Goal: Task Accomplishment & Management: Use online tool/utility

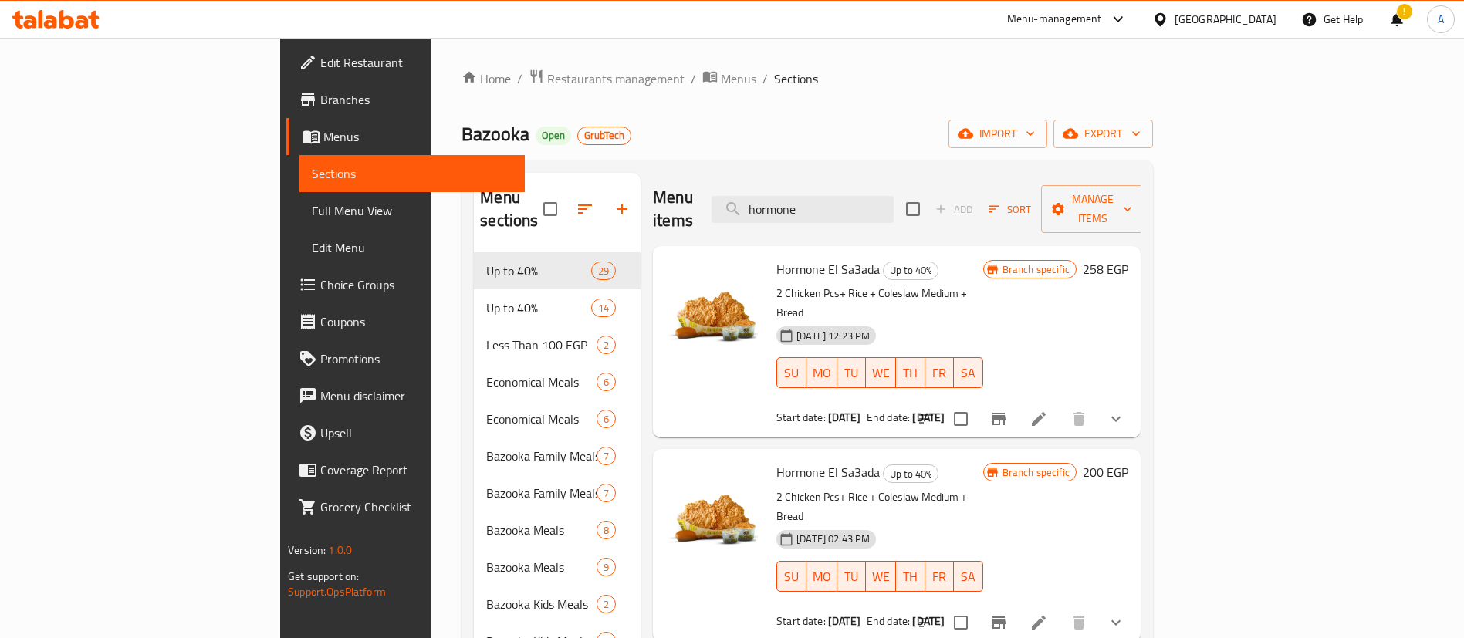
click at [706, 187] on div "Menu items hormone Add Sort Manage items" at bounding box center [897, 209] width 488 height 73
click at [723, 201] on div "Menu items hormone Add Sort Manage items" at bounding box center [897, 209] width 488 height 73
click at [694, 126] on div "Bazooka Open GrubTech import export" at bounding box center [807, 134] width 691 height 29
click at [894, 196] on input "hormone" at bounding box center [803, 209] width 182 height 27
paste input "Duetto 1 (6 Pieces)"
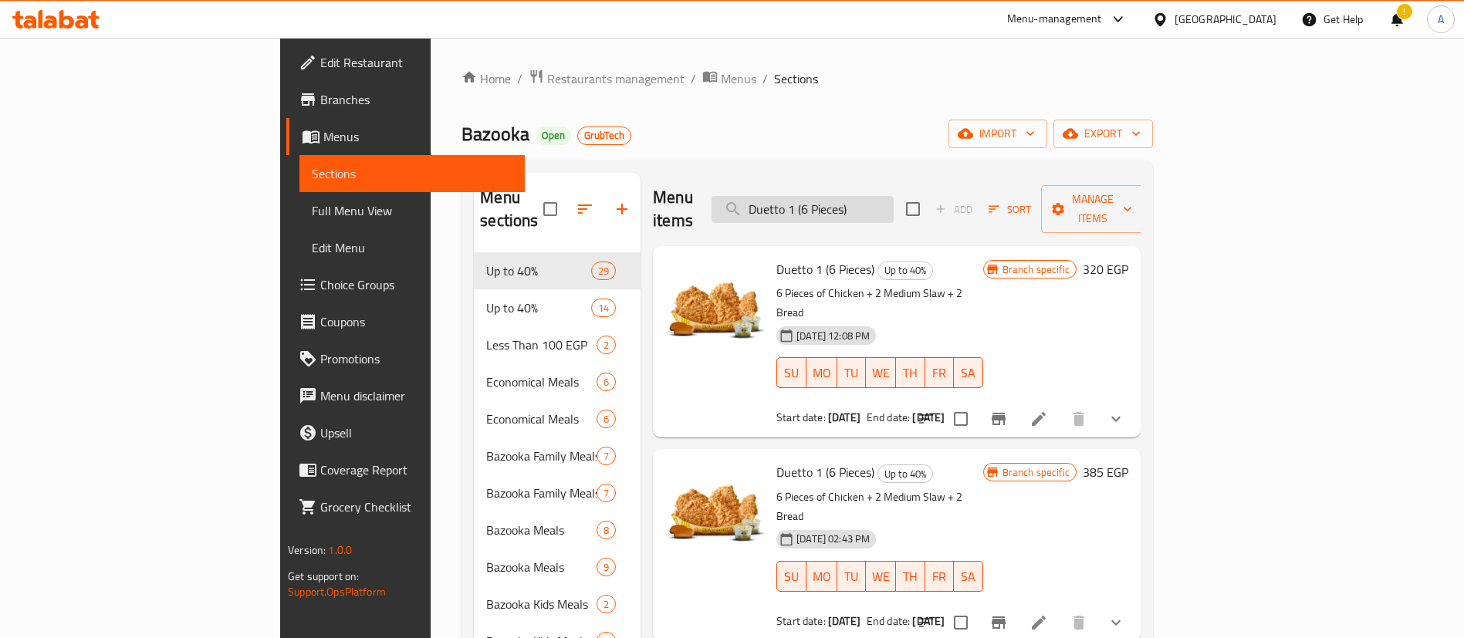
click at [894, 205] on input "Duetto 1 (6 Pieces)" at bounding box center [803, 209] width 182 height 27
paste input "[DATE] and [DATE] offer"
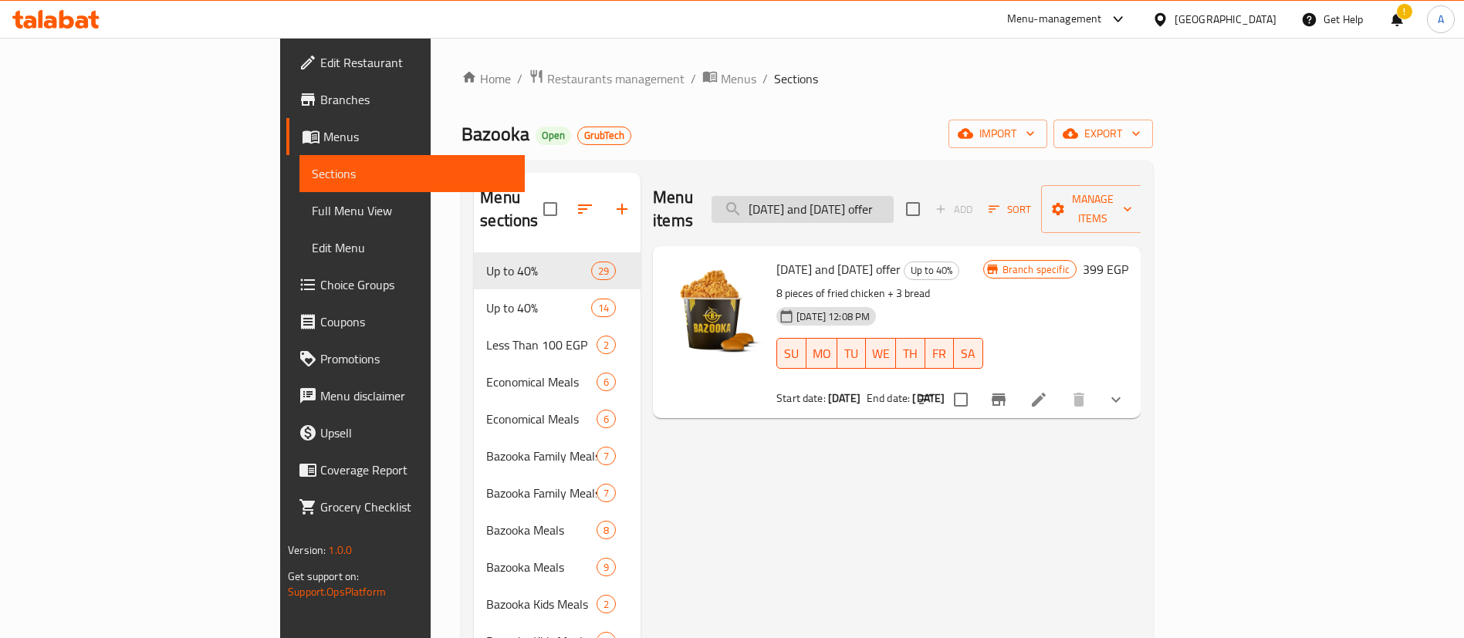
click at [894, 196] on input "[DATE] and [DATE] offer" at bounding box center [803, 209] width 182 height 27
paste input "Zinger Supreme Combo"
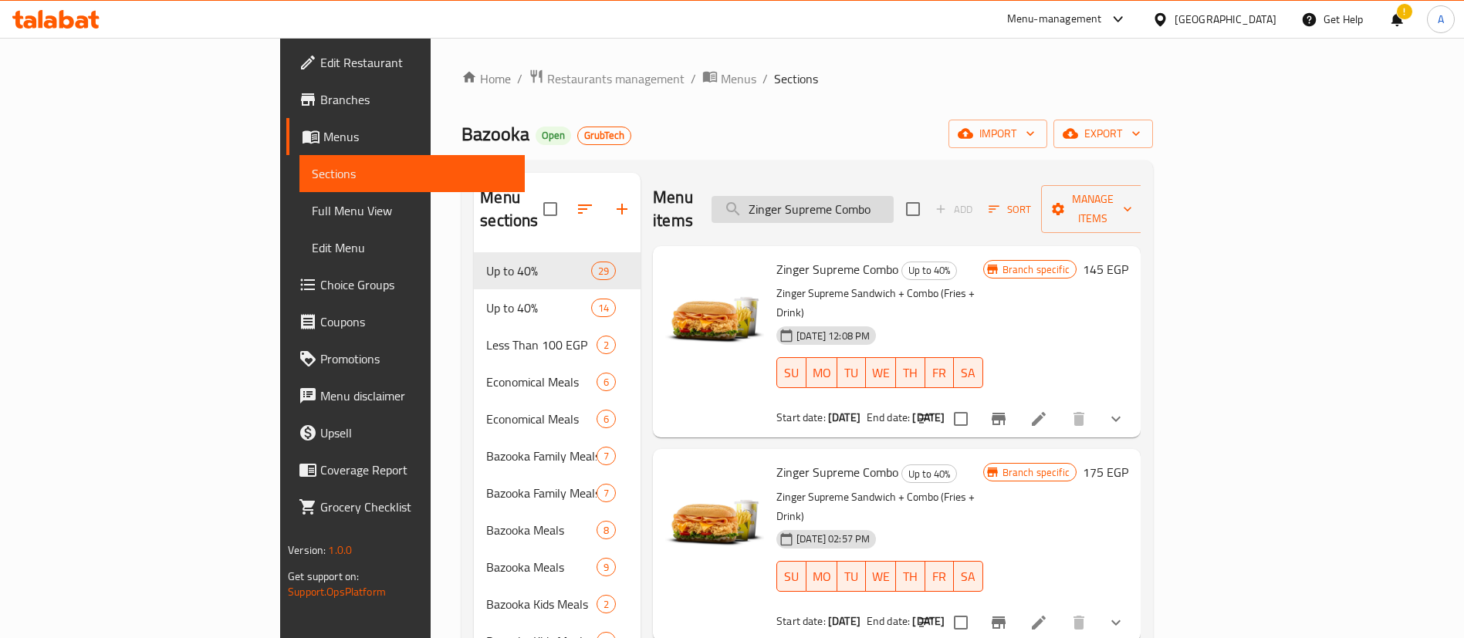
drag, startPoint x: 925, startPoint y: 181, endPoint x: 923, endPoint y: 194, distance: 14.1
click at [925, 181] on div "Menu items Zinger Supreme Combo Add Sort Manage items" at bounding box center [897, 209] width 488 height 73
click at [894, 205] on input "Zinger Supreme Combo" at bounding box center [803, 209] width 182 height 27
paste input "Share Combo Single"
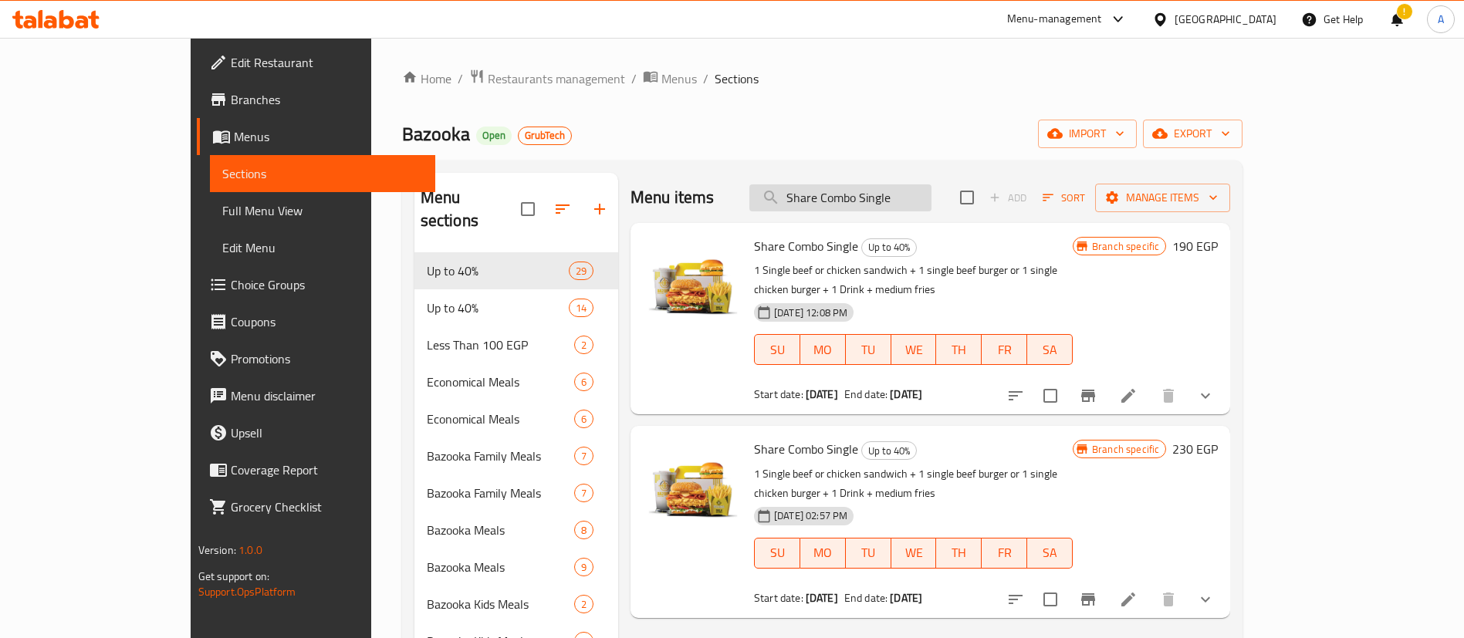
click at [932, 202] on input "Share Combo Single" at bounding box center [840, 197] width 182 height 27
paste input "Boom Box"
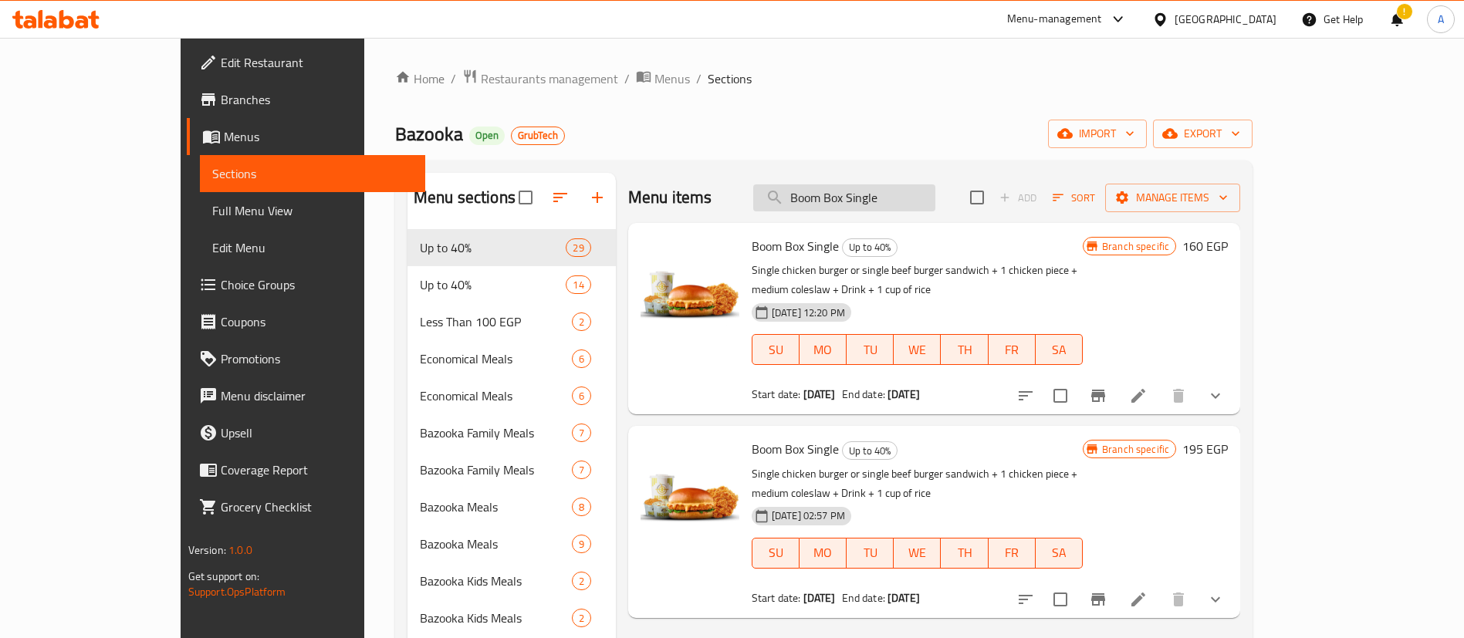
click at [935, 208] on input "Boom Box Single" at bounding box center [844, 197] width 182 height 27
paste input "Combo Super Crunchy"
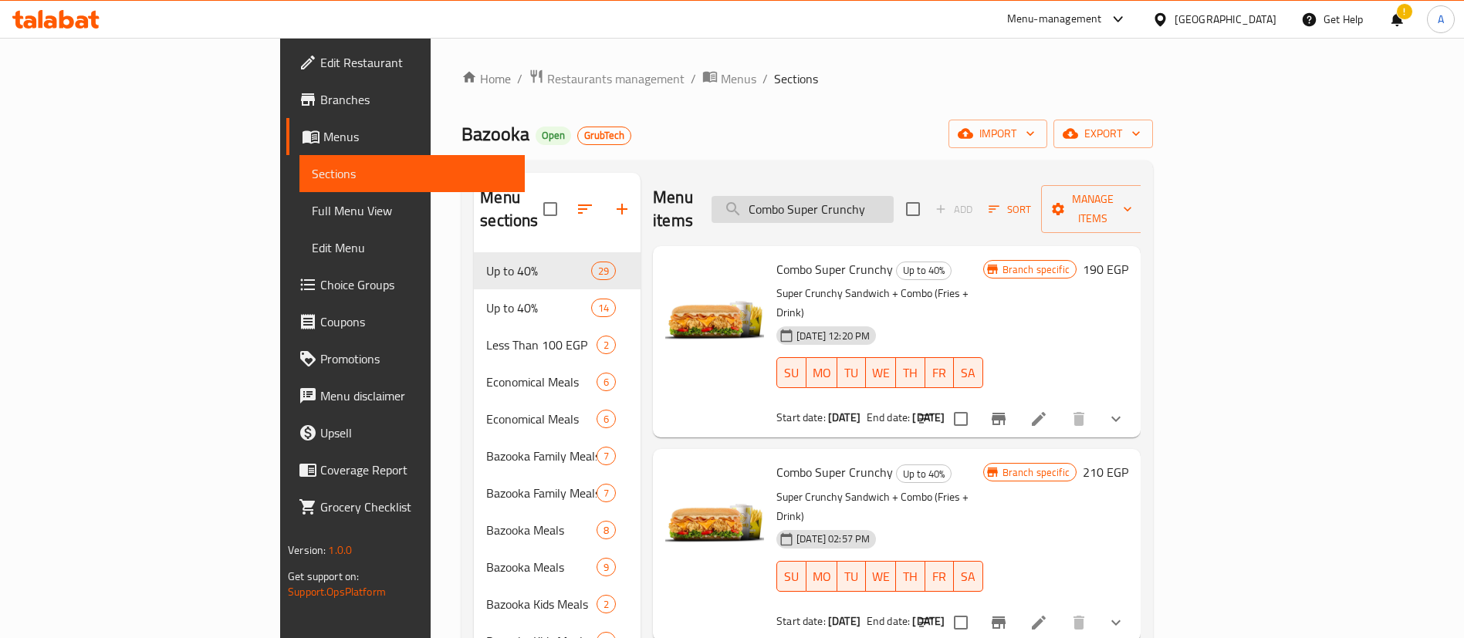
drag, startPoint x: 894, startPoint y: 188, endPoint x: 902, endPoint y: 192, distance: 9.3
click at [894, 196] on input "Combo Super Crunchy" at bounding box center [803, 209] width 182 height 27
paste input "Double Fire Combo"
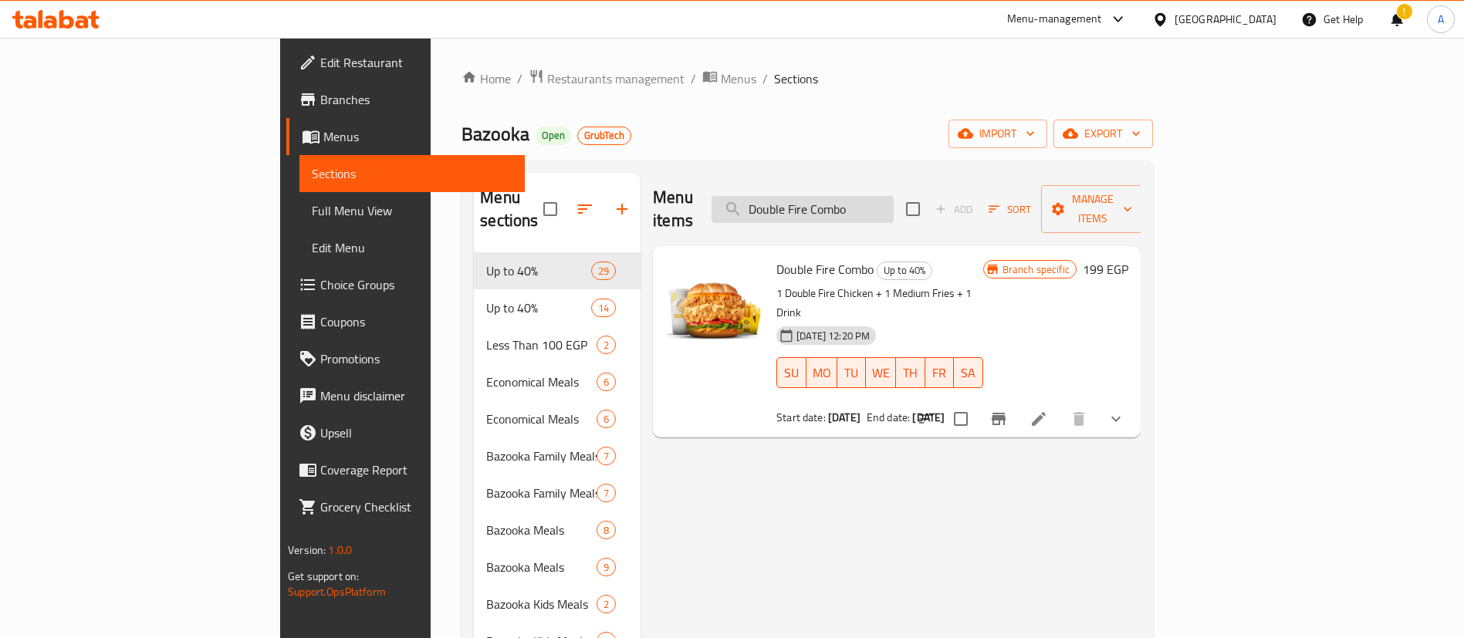
click at [894, 197] on input "Double Fire Combo" at bounding box center [803, 209] width 182 height 27
paste input "Combo El Sa3ada"
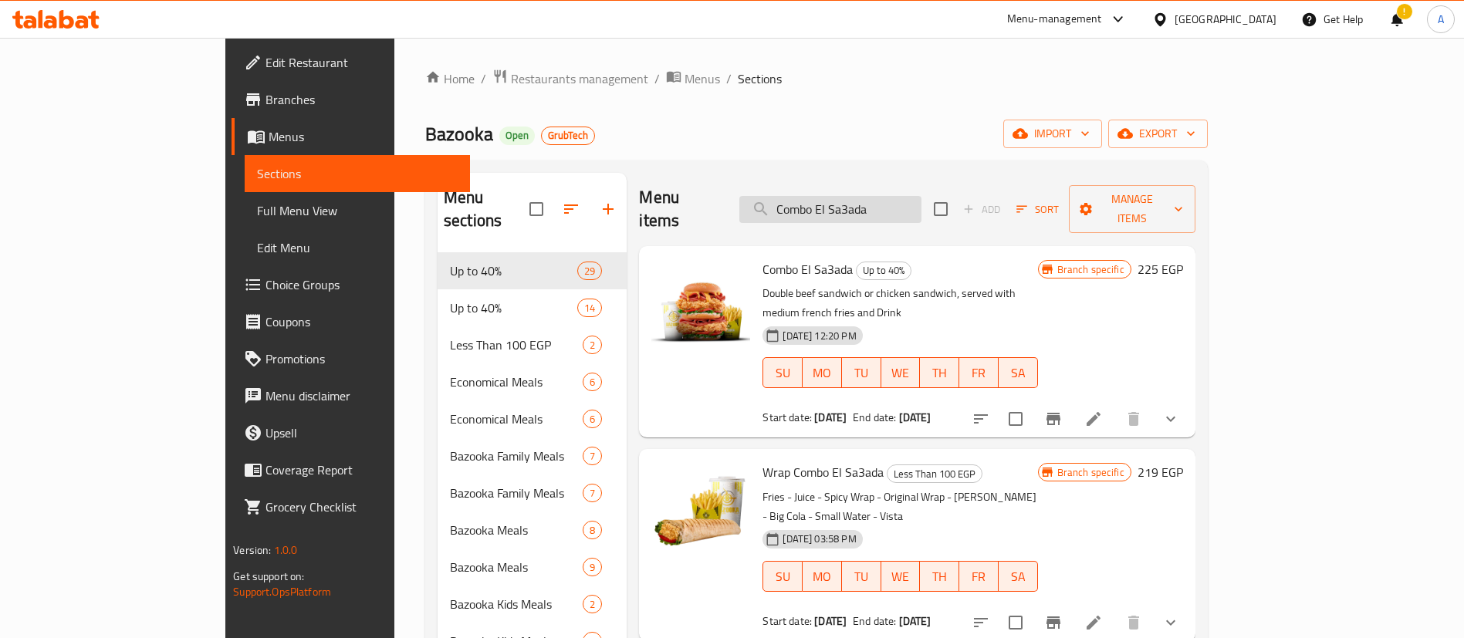
click at [921, 200] on input "Combo El Sa3ada" at bounding box center [830, 209] width 182 height 27
paste input "Melok El Sa3ada 1"
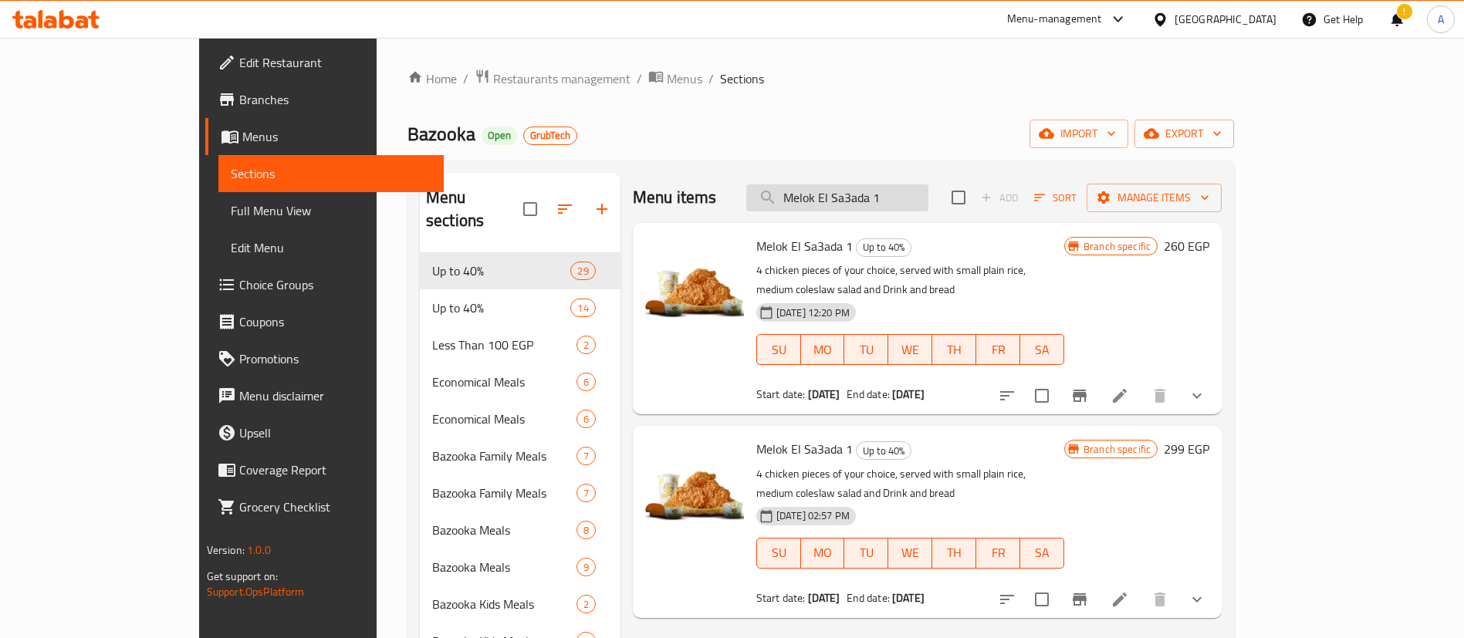
click at [928, 194] on input "Melok El Sa3ada 1" at bounding box center [837, 197] width 182 height 27
paste input "Share Combo Double"
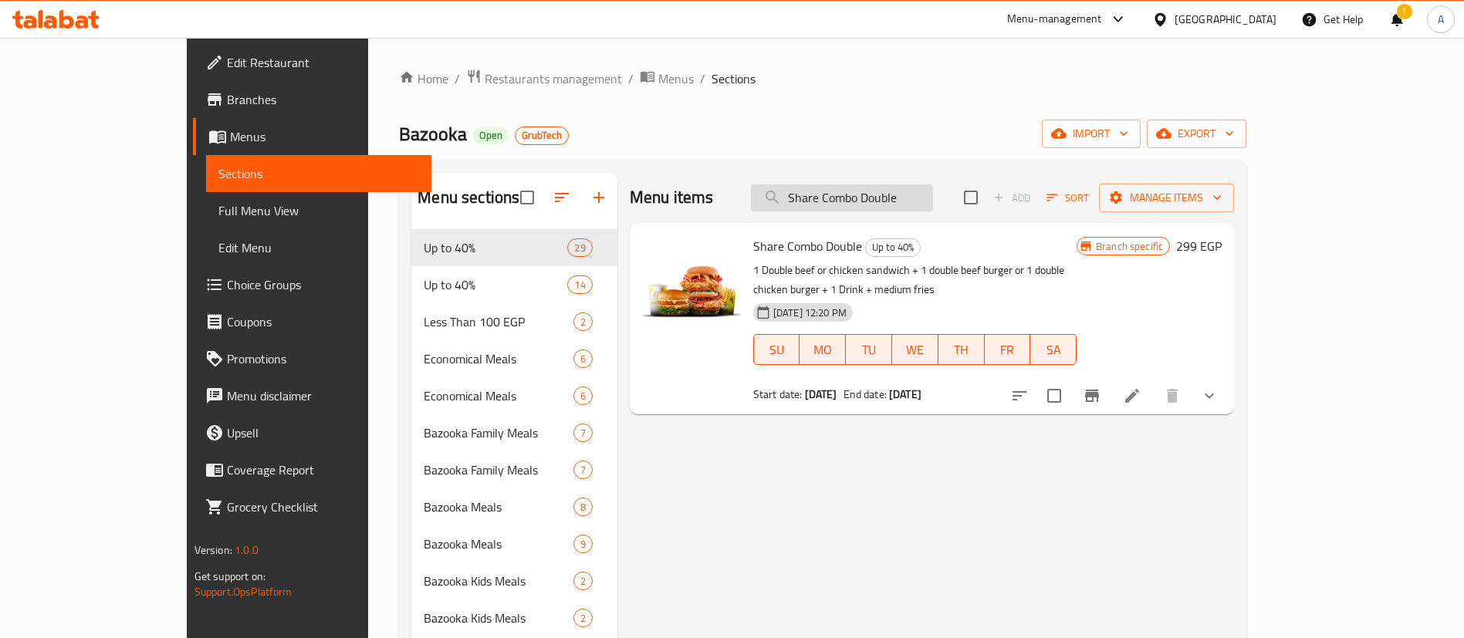
click at [933, 205] on input "Share Combo Double" at bounding box center [842, 197] width 182 height 27
paste input "[PERSON_NAME] El Sa3ada"
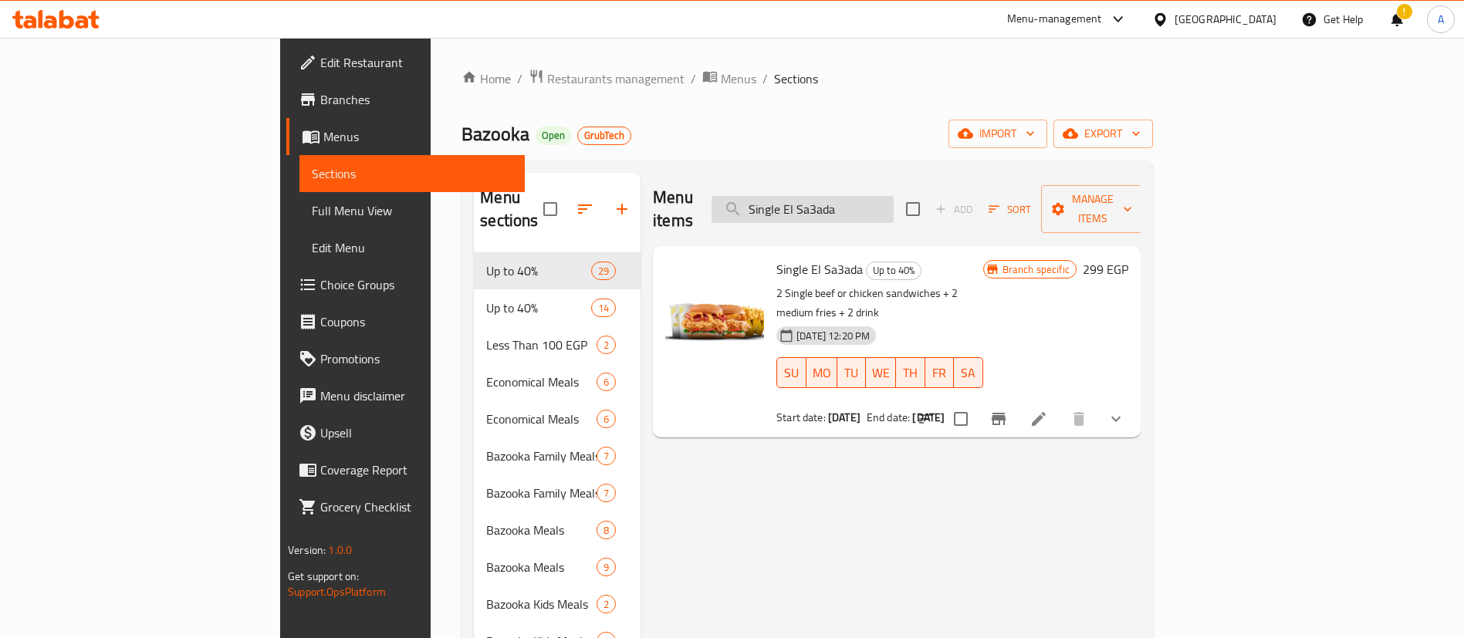
click at [894, 204] on input "Single El Sa3ada" at bounding box center [803, 209] width 182 height 27
paste input "Lamet"
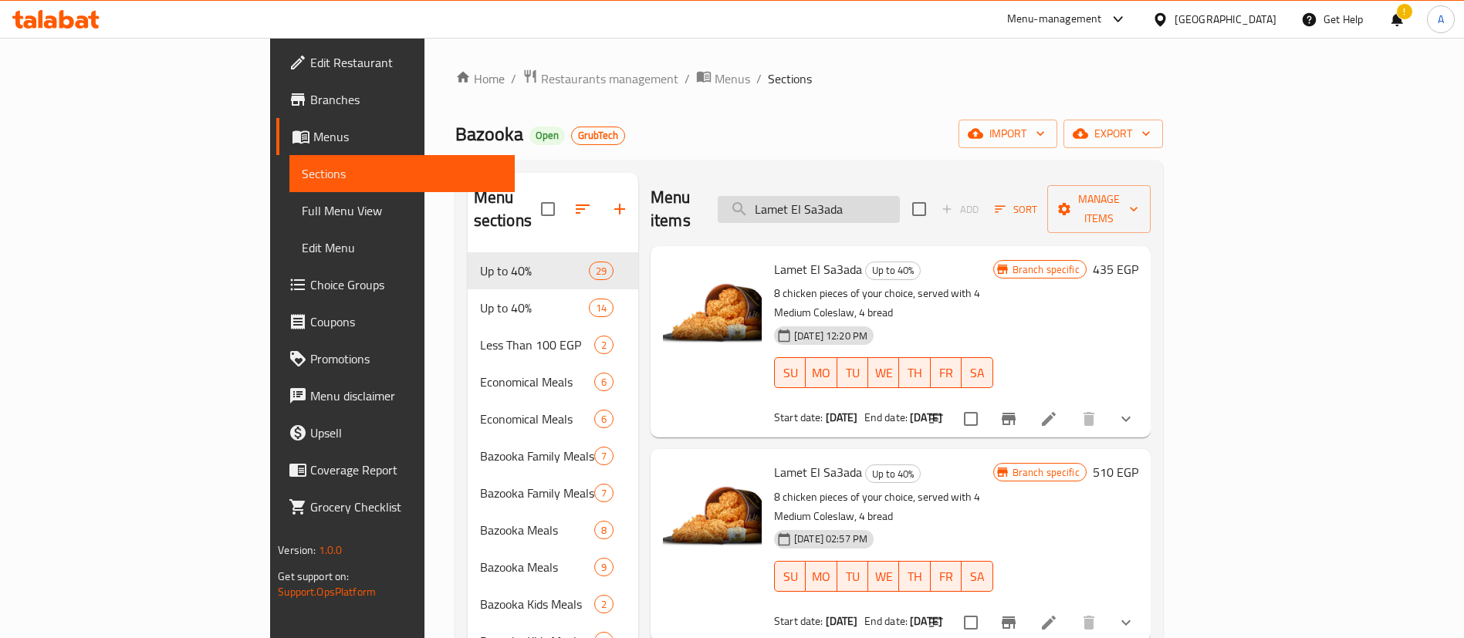
click at [900, 203] on input "Lamet El Sa3ada" at bounding box center [809, 209] width 182 height 27
paste input "ohab"
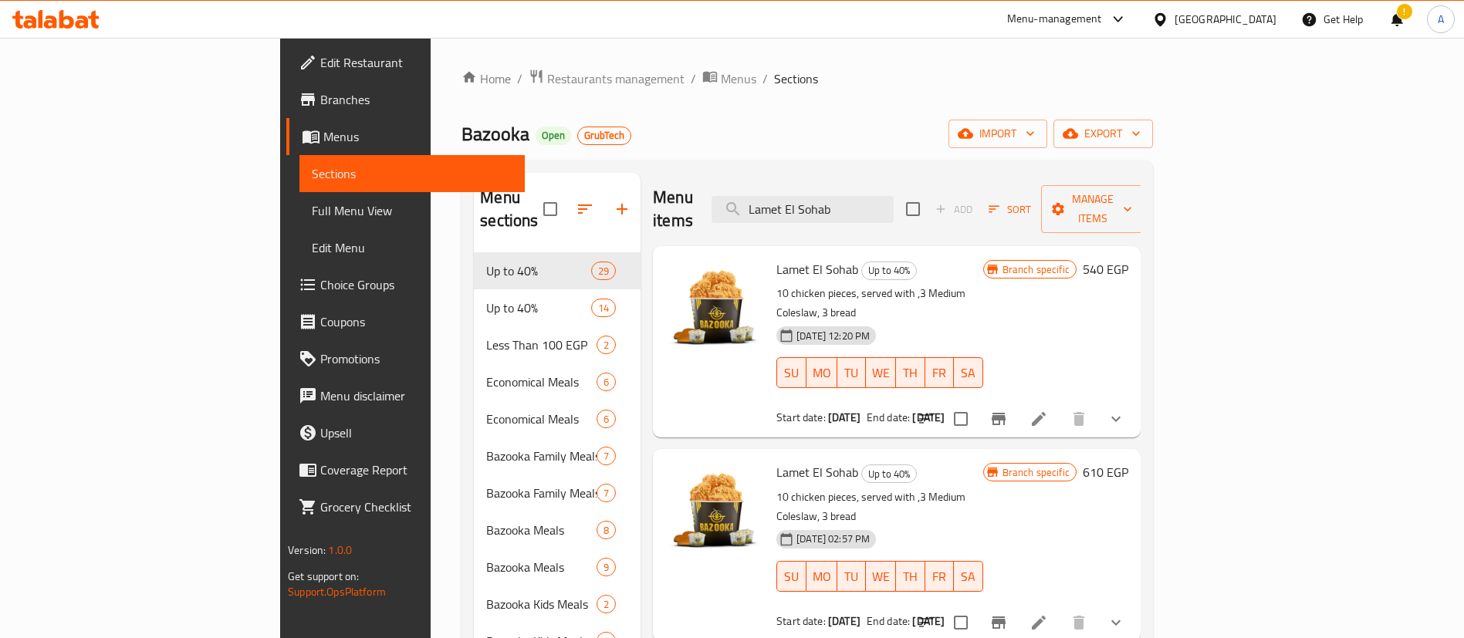
click at [967, 181] on div "Menu items Lamet El Sohab Add Sort Manage items" at bounding box center [897, 209] width 488 height 73
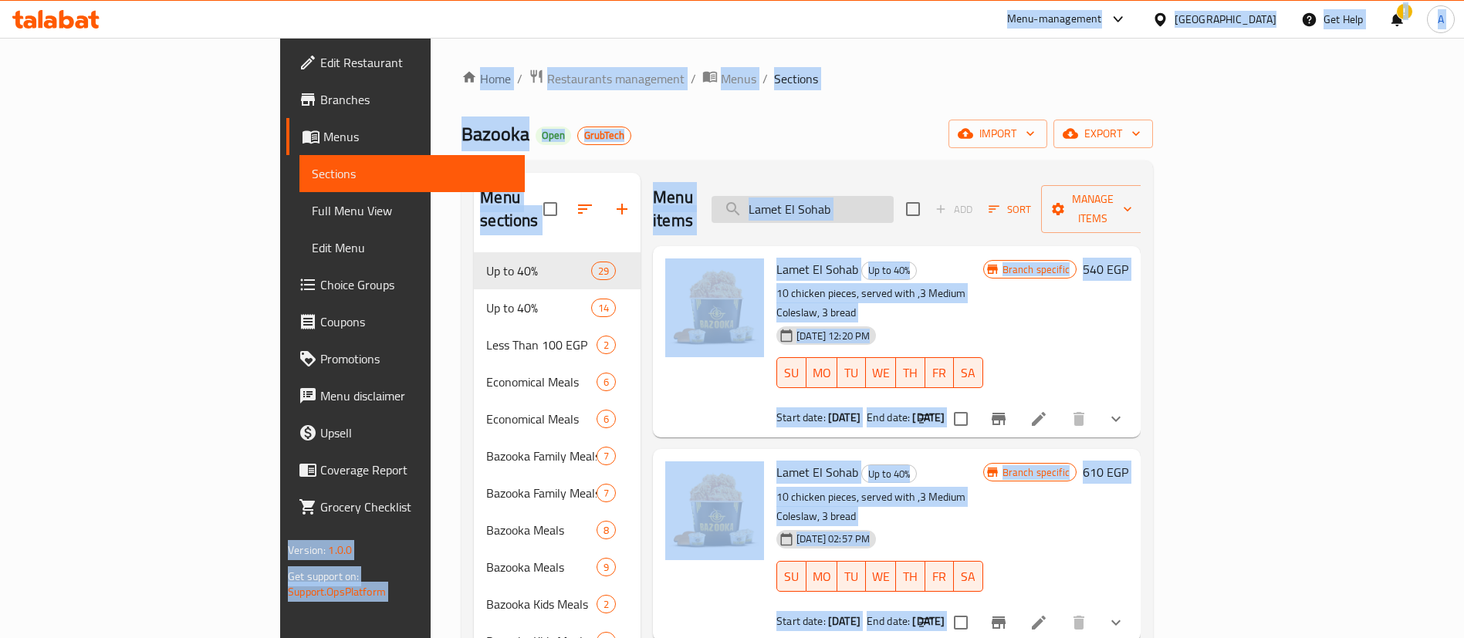
click at [894, 201] on input "Lamet El Sohab" at bounding box center [803, 209] width 182 height 27
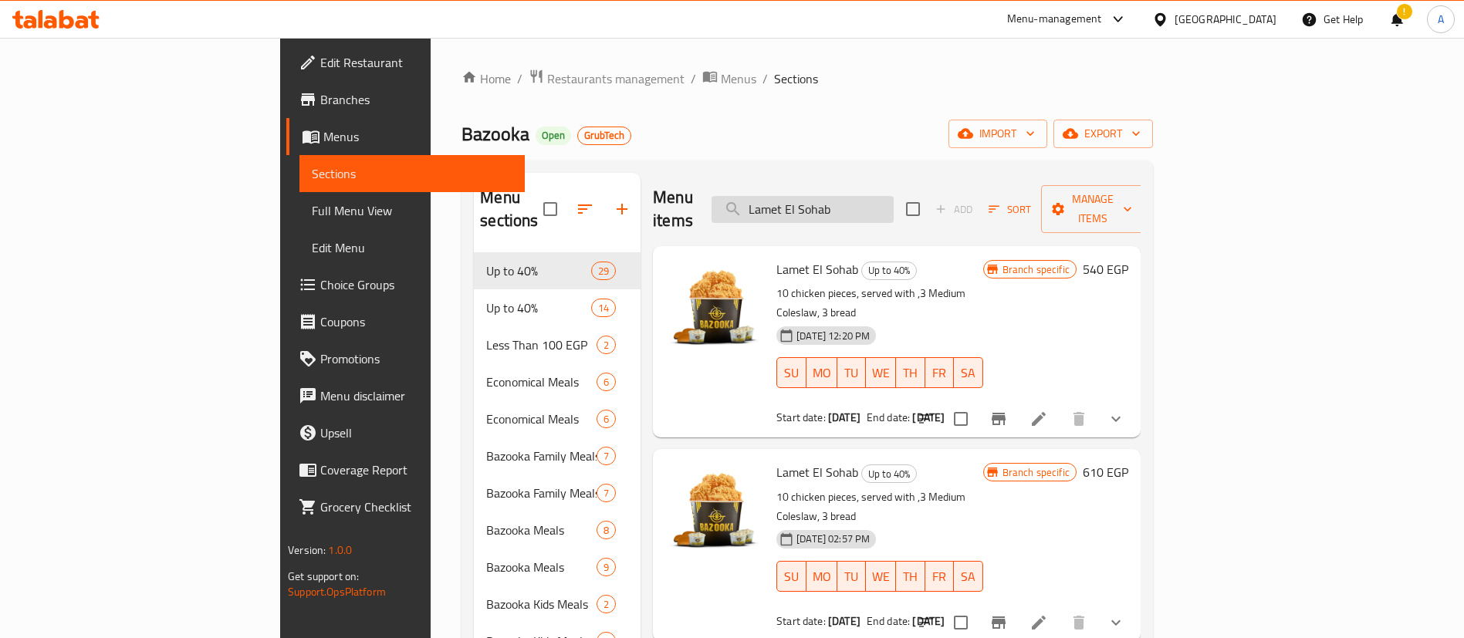
paste input "Rocket El Saada 1"
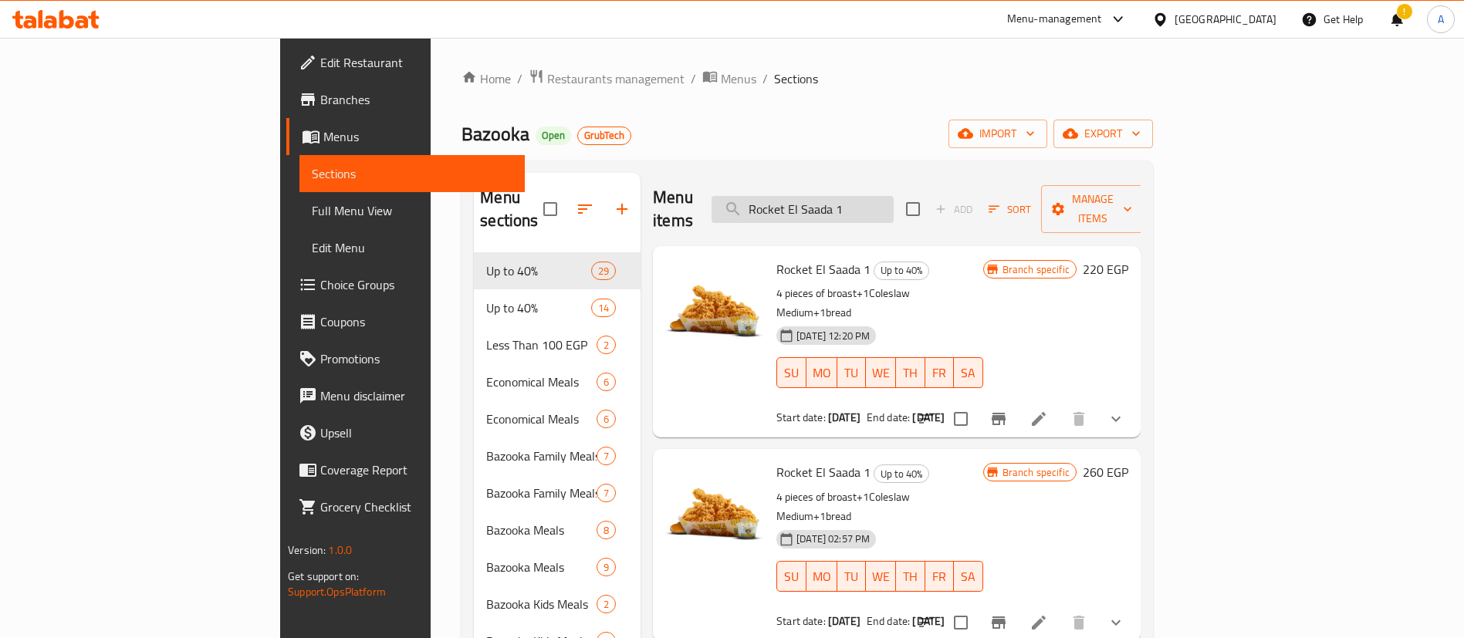
click at [894, 206] on input "Rocket El Saada 1" at bounding box center [803, 209] width 182 height 27
paste input "Flash Dinner"
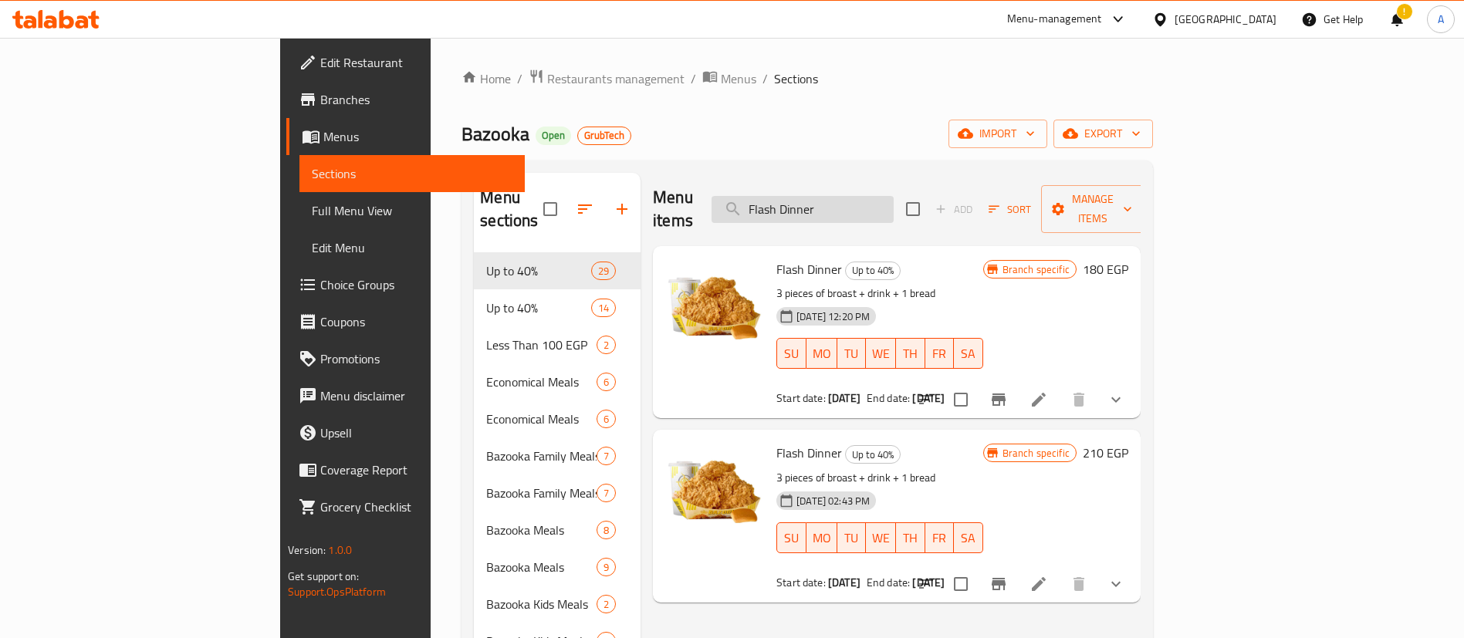
click at [894, 197] on input "Flash Dinner" at bounding box center [803, 209] width 182 height 27
paste input "Hormone El Sa3ada"
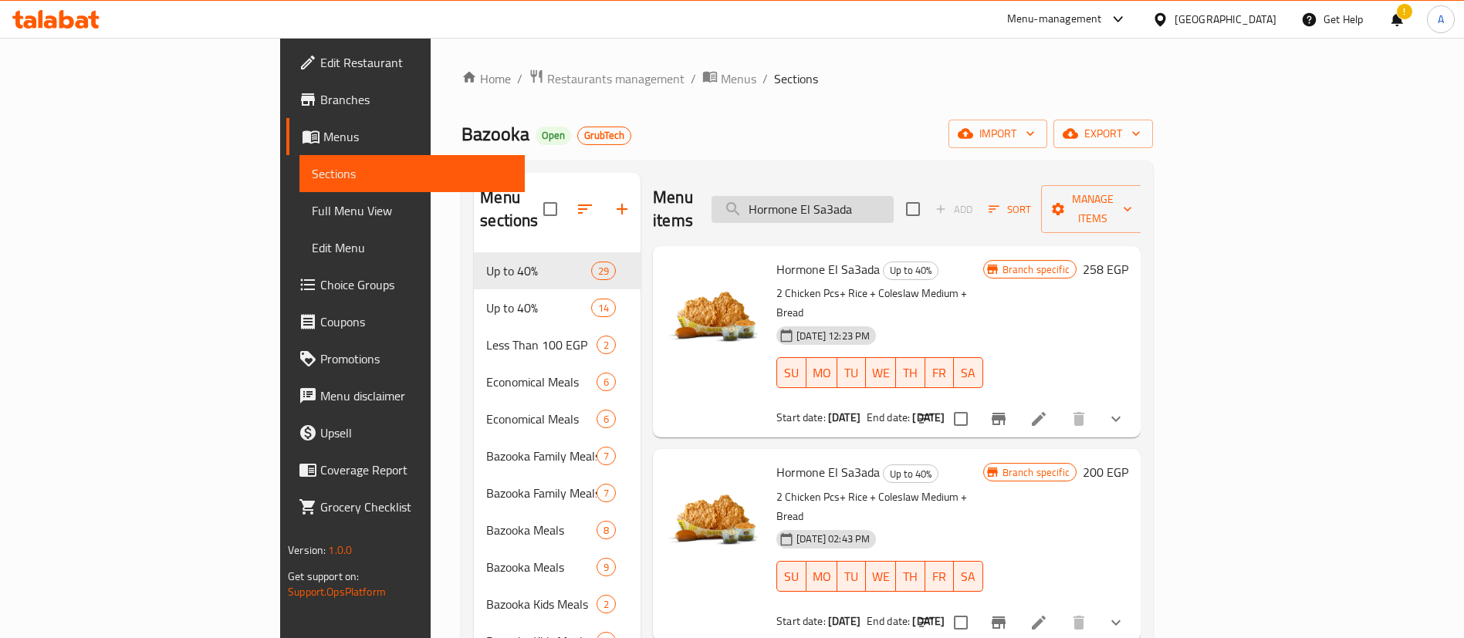
click at [991, 215] on div "Menu items Hormone El Sa3ada Add Sort Manage items" at bounding box center [897, 209] width 488 height 73
click at [894, 200] on input "Hormone El Sa3ada" at bounding box center [803, 209] width 182 height 27
paste input "Rocket El saada 2"
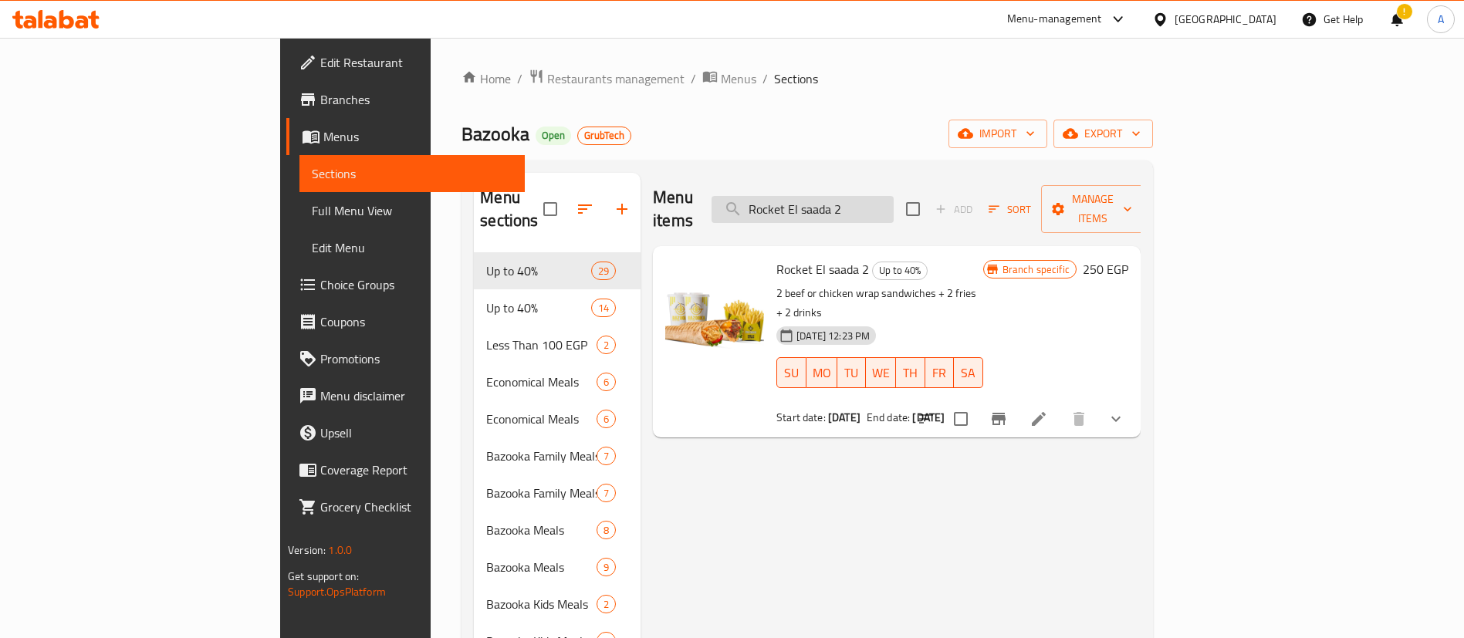
click at [894, 204] on input "Rocket El saada 2" at bounding box center [803, 209] width 182 height 27
paste input "4"
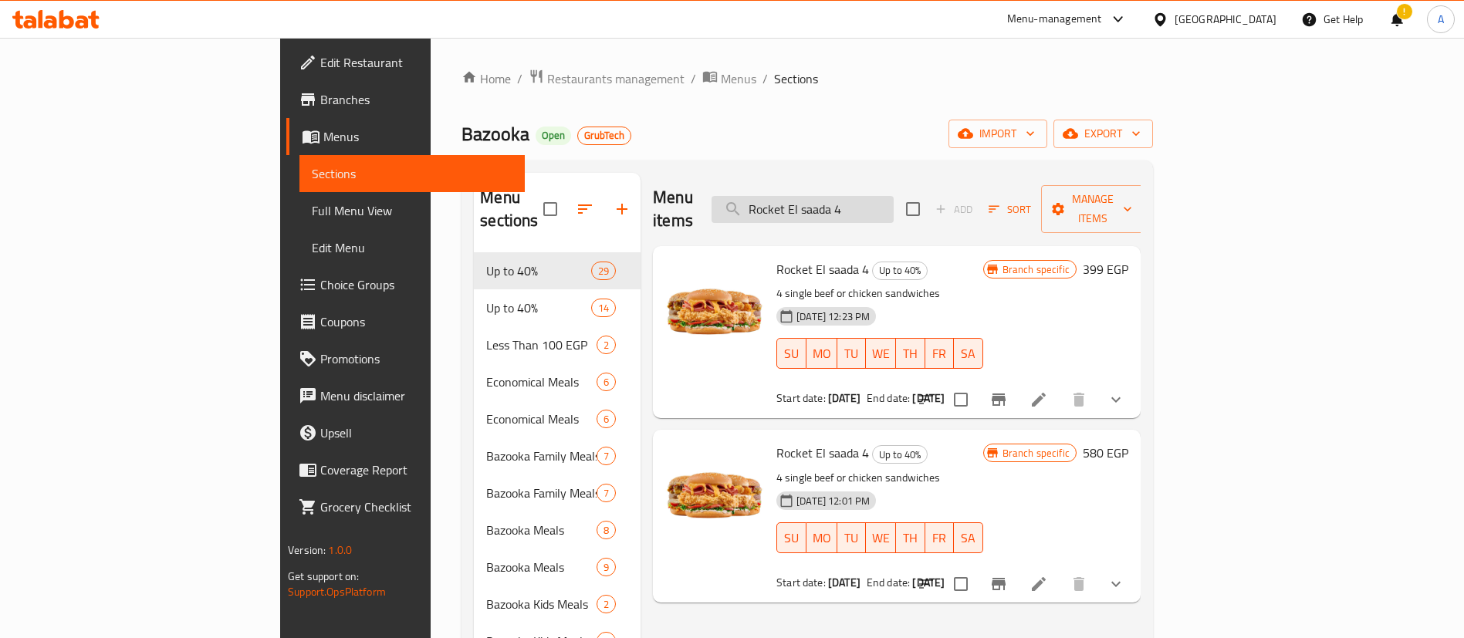
click at [894, 204] on input "Rocket El saada 4" at bounding box center [803, 209] width 182 height 27
paste input "single combo"
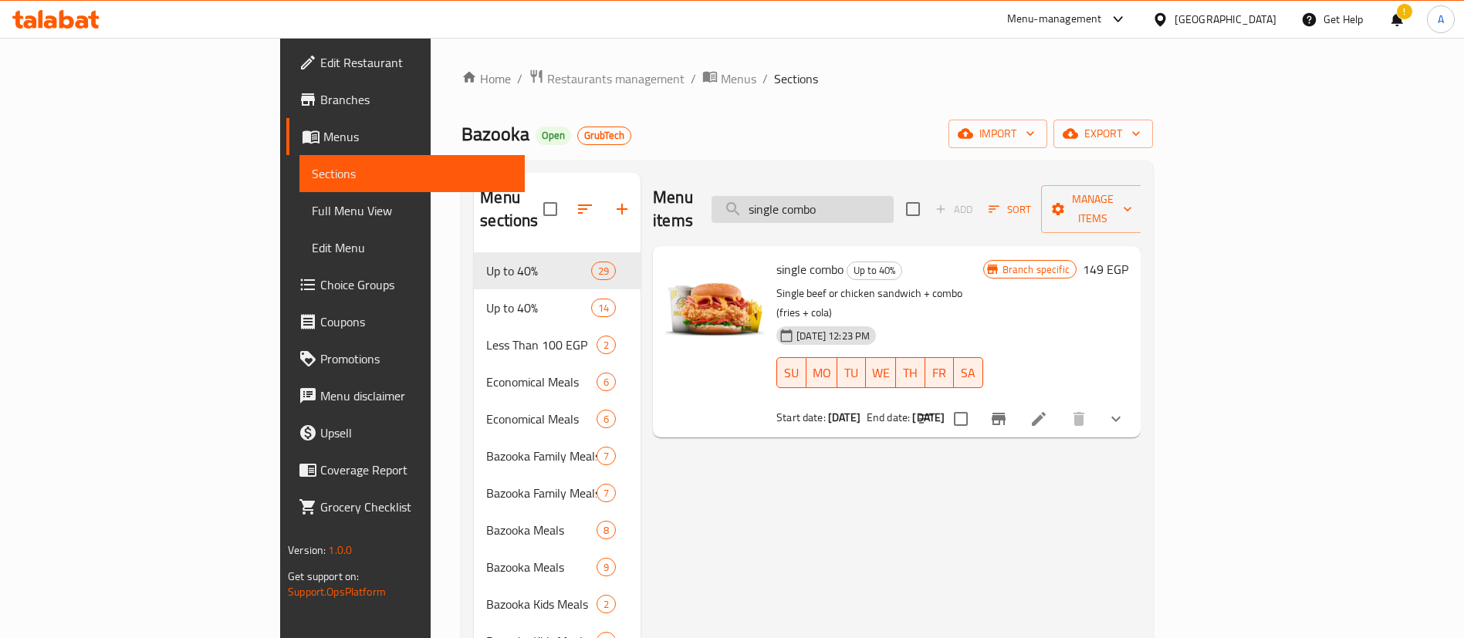
click at [894, 201] on input "single combo" at bounding box center [803, 209] width 182 height 27
paste input "El A2rmsha Double"
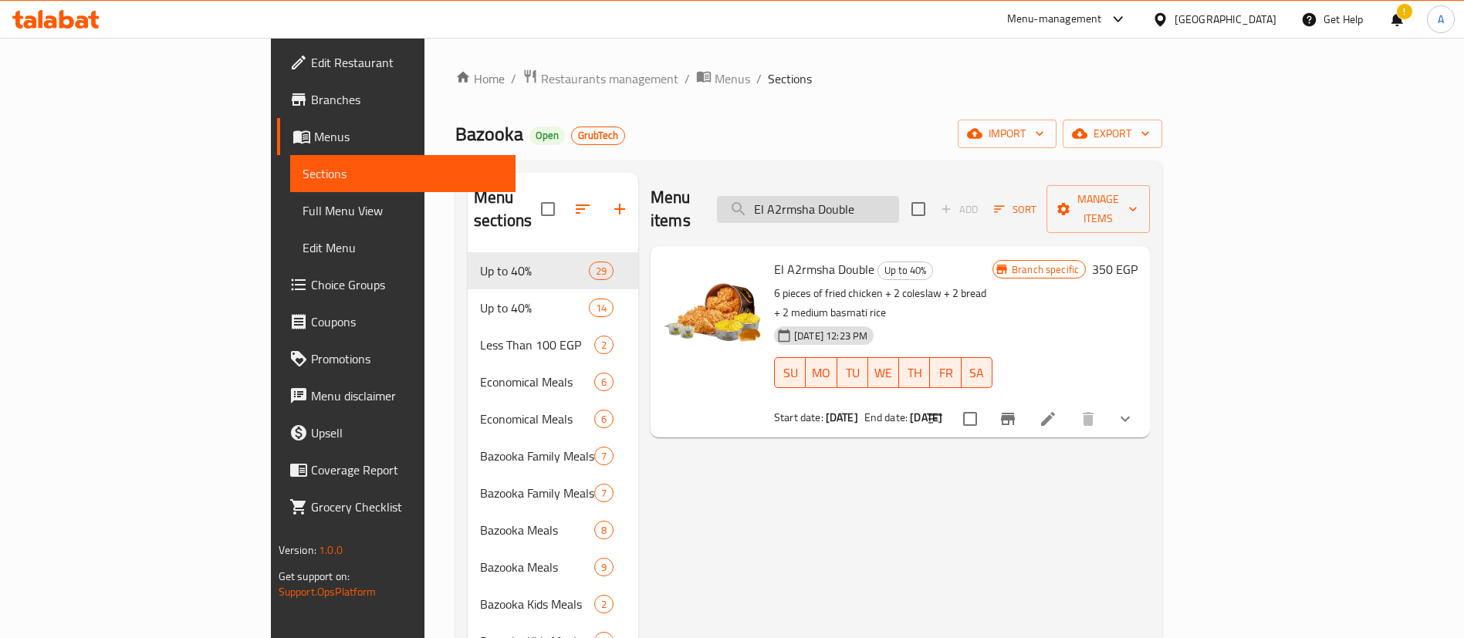
click at [899, 196] on input "El A2rmsha Double" at bounding box center [808, 209] width 182 height 27
paste input "Double happiness"
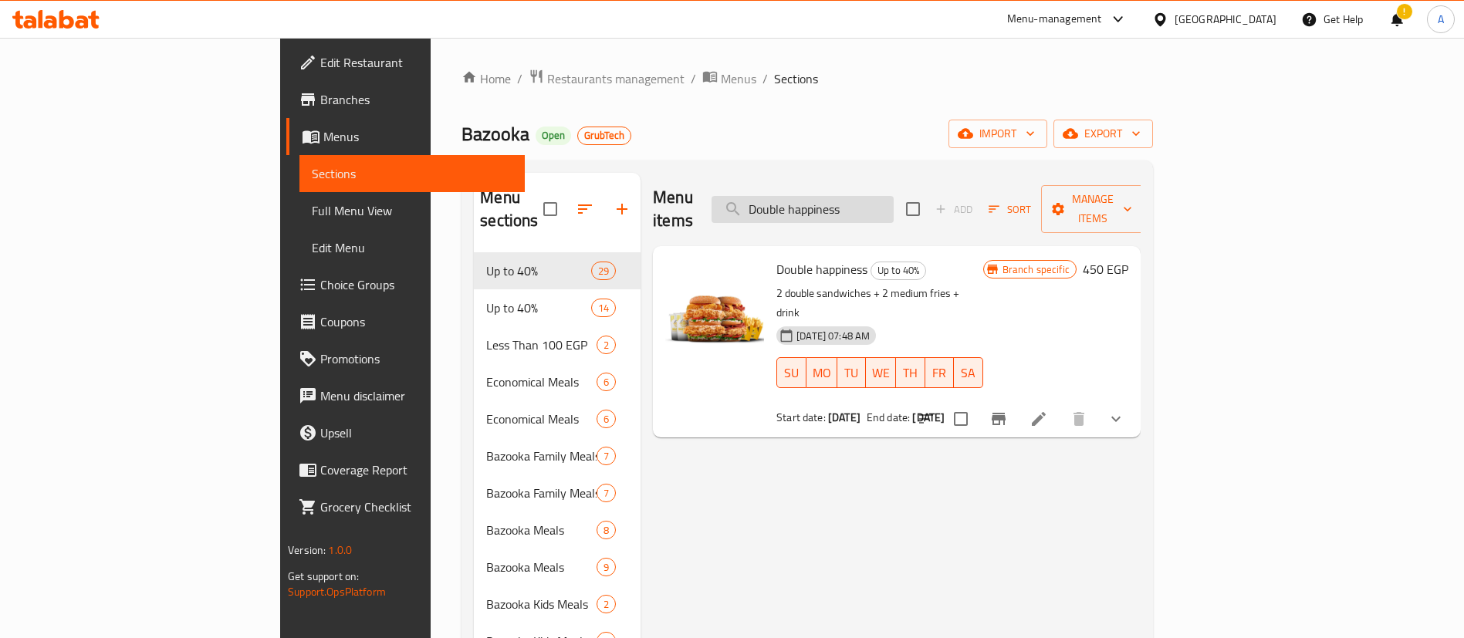
click at [894, 198] on input "Double happiness" at bounding box center [803, 209] width 182 height 27
paste input "ueto 2 (4 pieces)"
click at [894, 203] on input "Dueto 2 (4 pieces)" at bounding box center [803, 209] width 182 height 27
paste input "Koshary Offer"
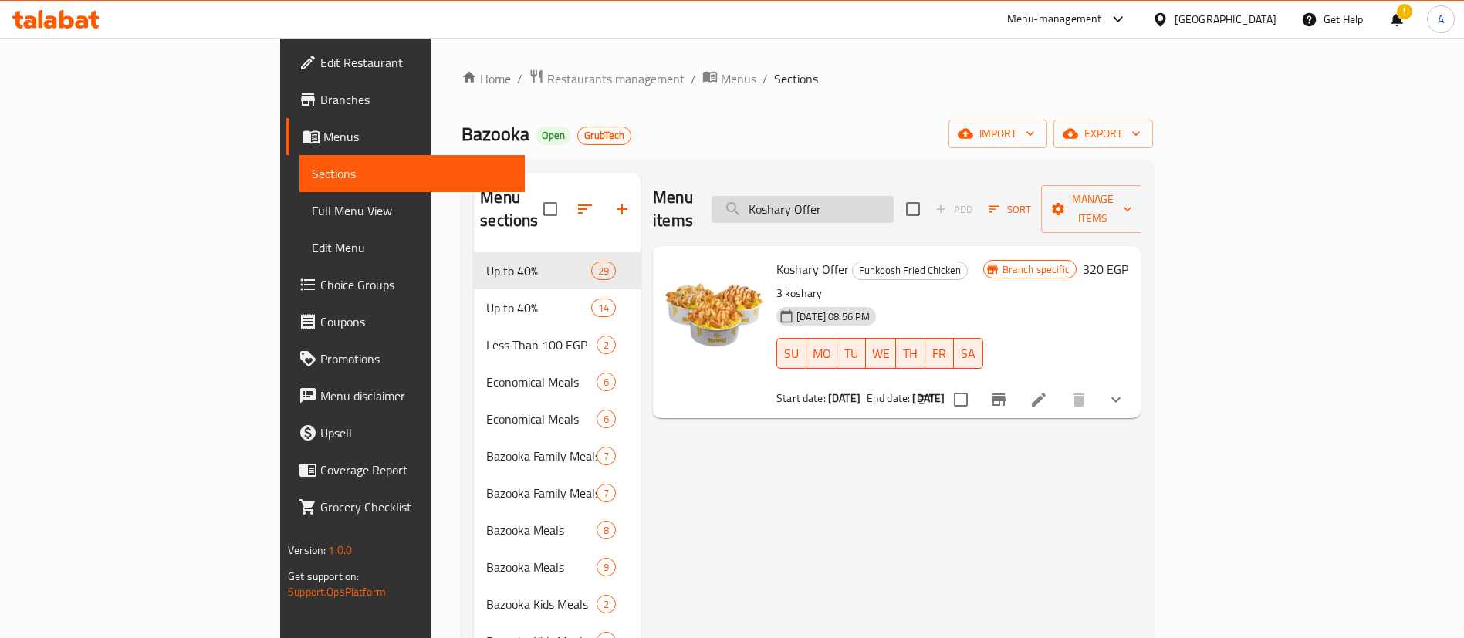
click at [894, 200] on input "Koshary Offer" at bounding box center [803, 209] width 182 height 27
paste input "Offer ([DATE] - [DATE]) 4 sandwiches"
type input "Offer ([DATE] - [DATE]) 4 sandwiches"
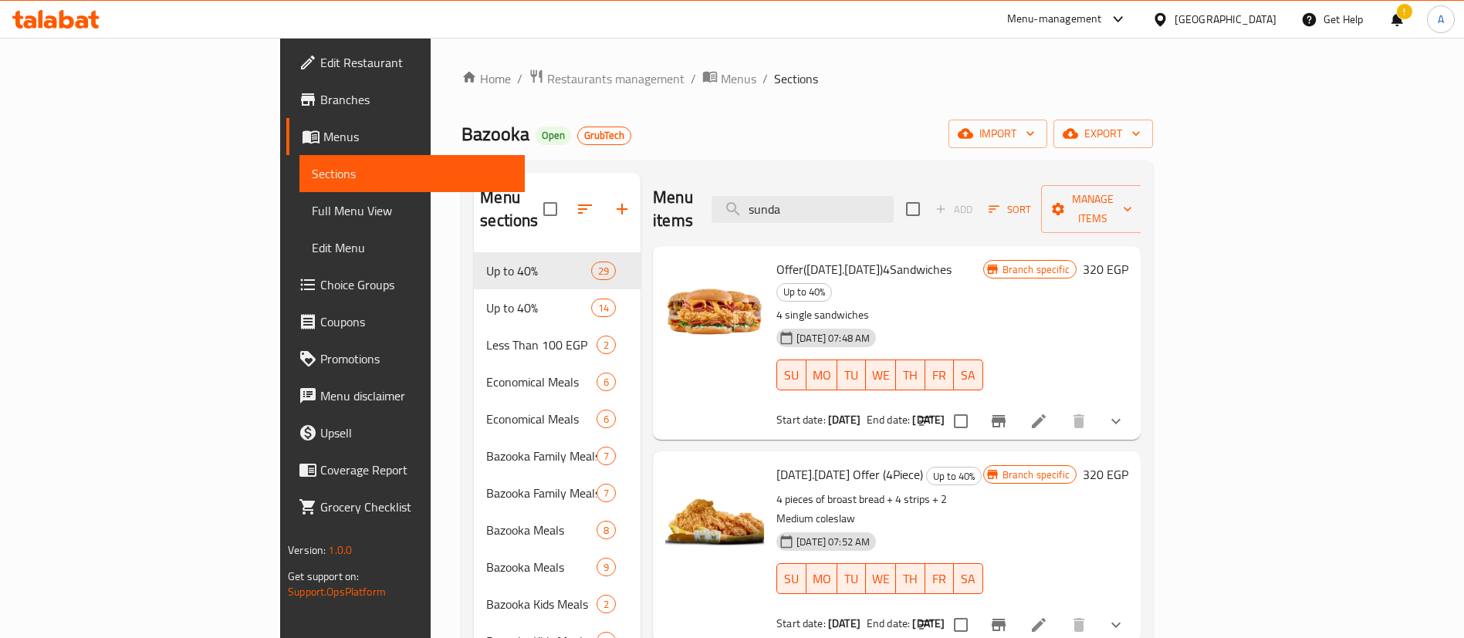
click at [823, 258] on span "Offer([DATE].[DATE])4Sandwiches" at bounding box center [863, 269] width 175 height 23
copy h6 "Offer([DATE].[DATE])4Sandwiches"
click at [894, 196] on input "sunda" at bounding box center [803, 209] width 182 height 27
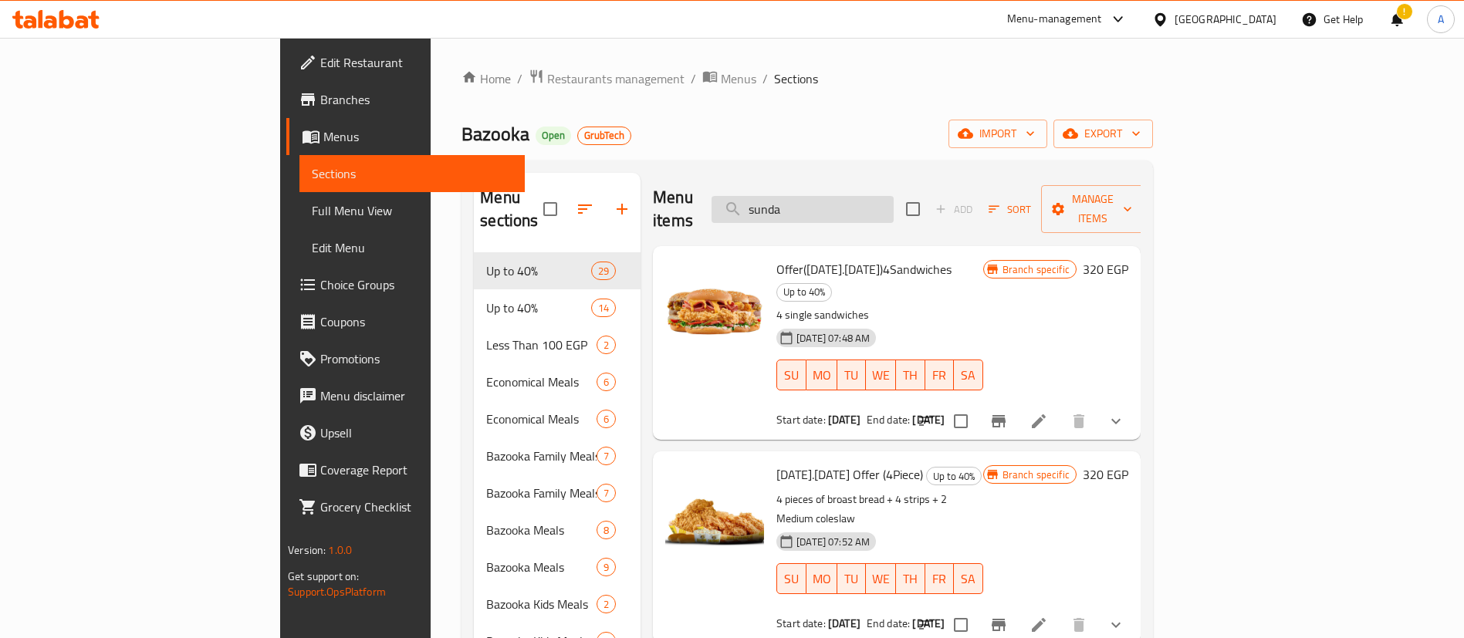
paste input "Offer ([DATE].[DATE]) 4 Piece"
type input "Offer ([DATE].[DATE]) 4 Piece"
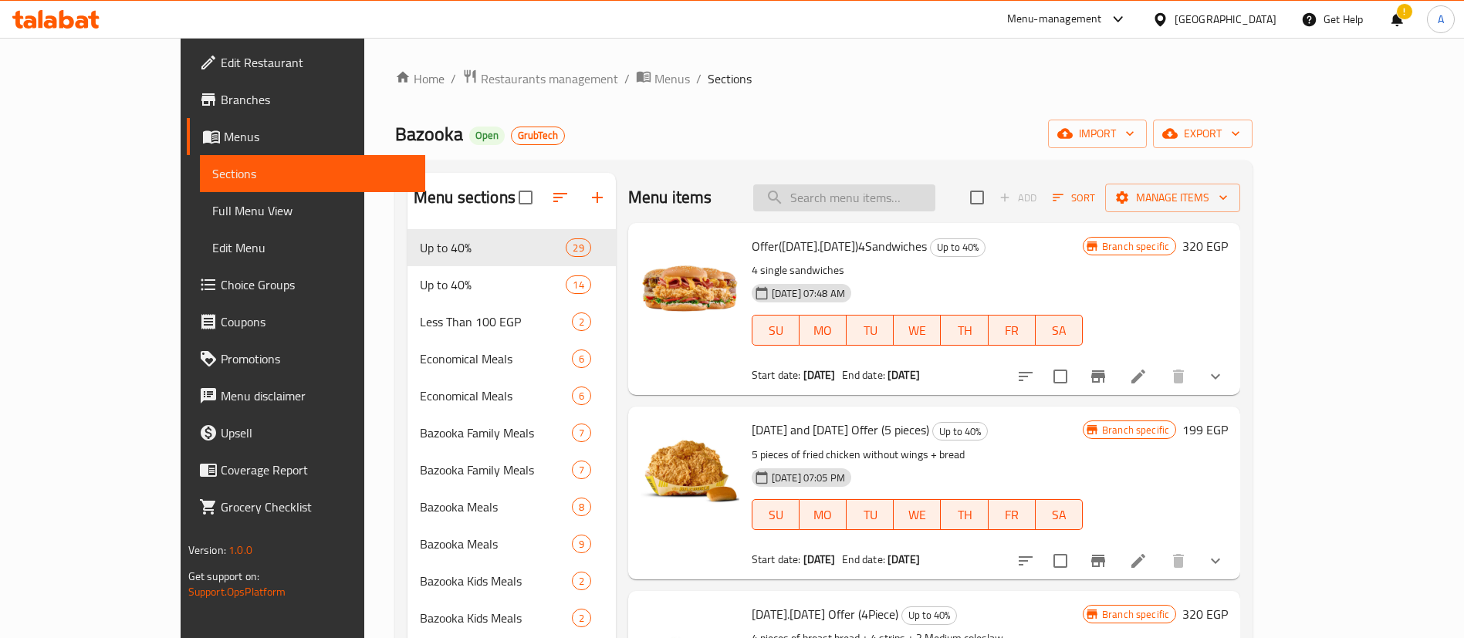
drag, startPoint x: 903, startPoint y: 209, endPoint x: 887, endPoint y: 206, distance: 16.5
click at [903, 210] on input "search" at bounding box center [844, 197] width 182 height 27
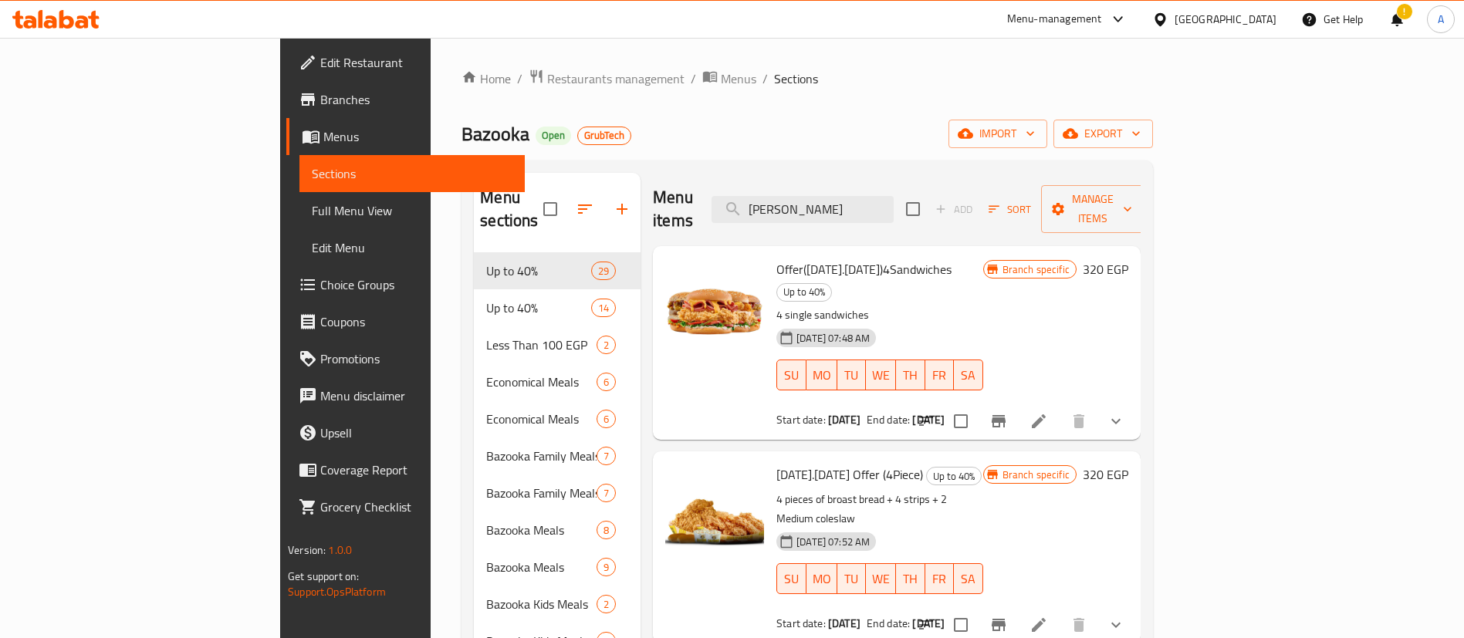
click at [789, 463] on span "[DATE].[DATE] Offer (4Piece)" at bounding box center [849, 474] width 147 height 23
copy h6 "[DATE].[DATE] Offer (4Piece)"
click at [894, 205] on input "[PERSON_NAME]" at bounding box center [803, 209] width 182 height 27
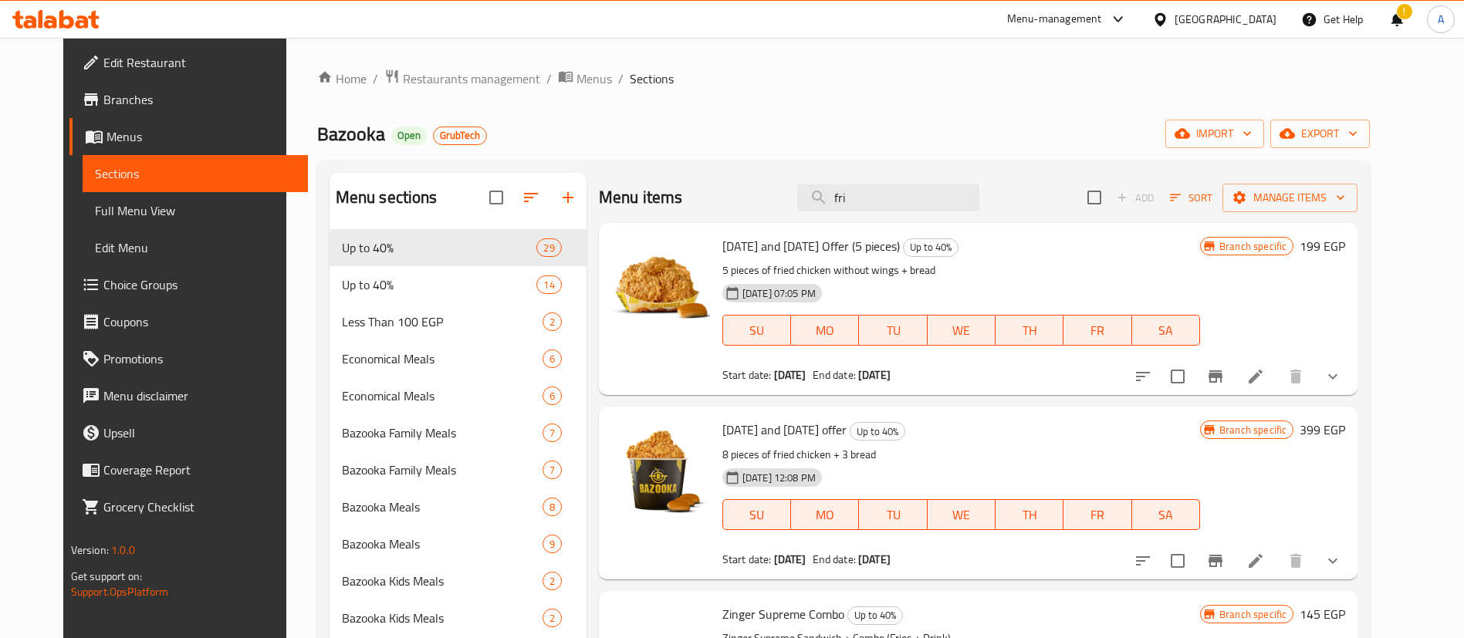
click at [798, 241] on span "[DATE] and [DATE] Offer (5 pieces)" at bounding box center [811, 246] width 178 height 23
copy h6 "[DATE] and [DATE] Offer (5 pieces)"
click at [801, 229] on div "[DATE] and [DATE] Offer (5 pieces) Up to 40% 5 pieces of fried chicken without …" at bounding box center [961, 309] width 490 height 160
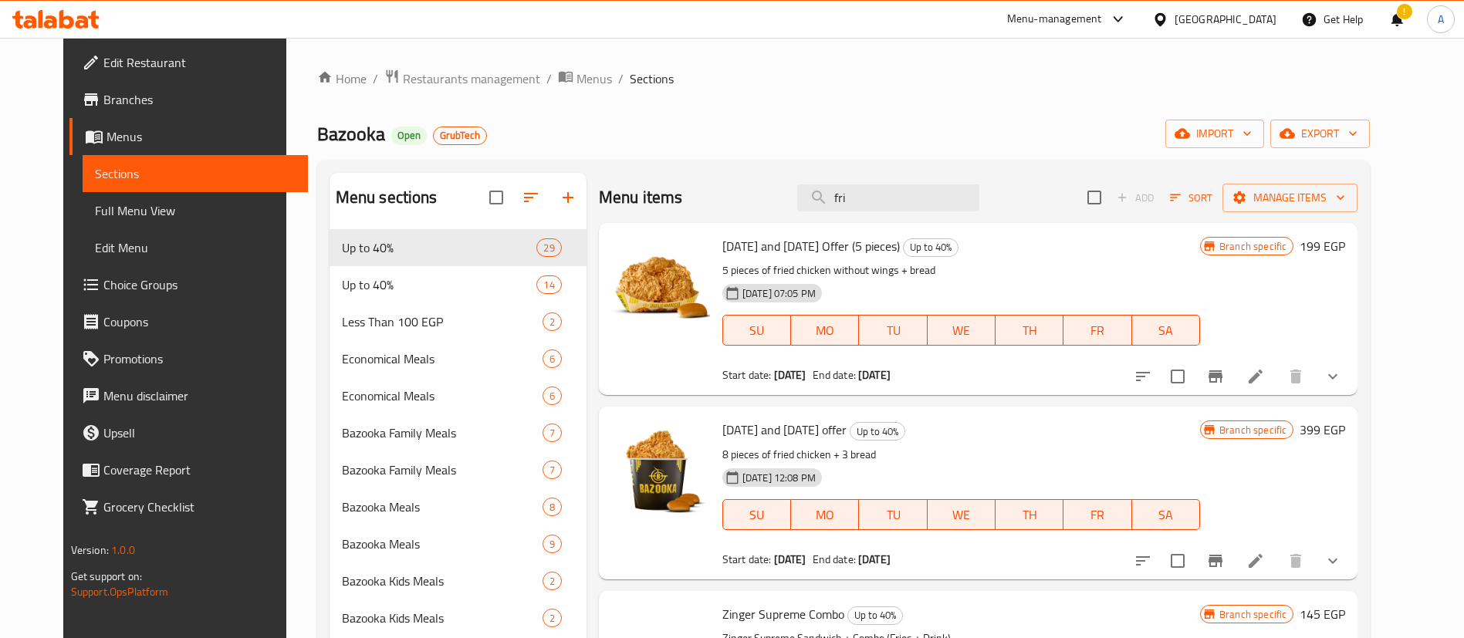
click at [809, 242] on span "[DATE] and [DATE] Offer (5 pieces)" at bounding box center [811, 246] width 178 height 23
click at [898, 199] on input "fri" at bounding box center [888, 197] width 182 height 27
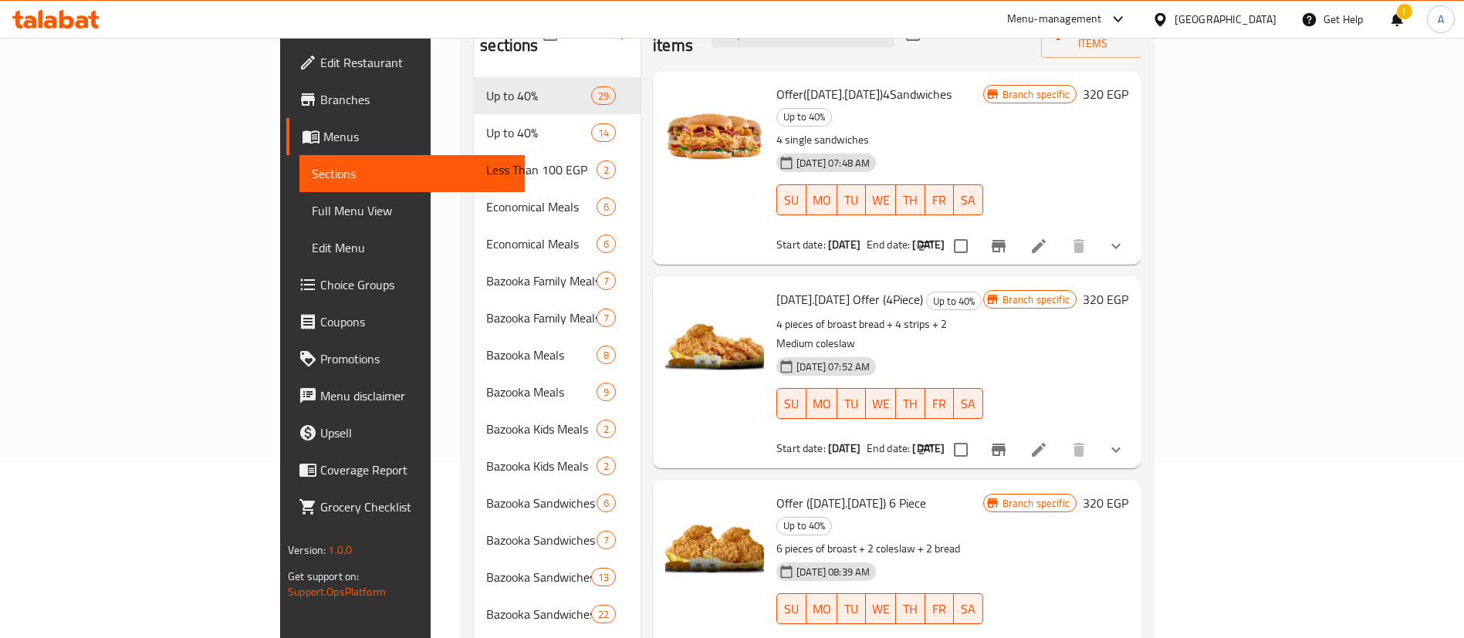
scroll to position [193, 0]
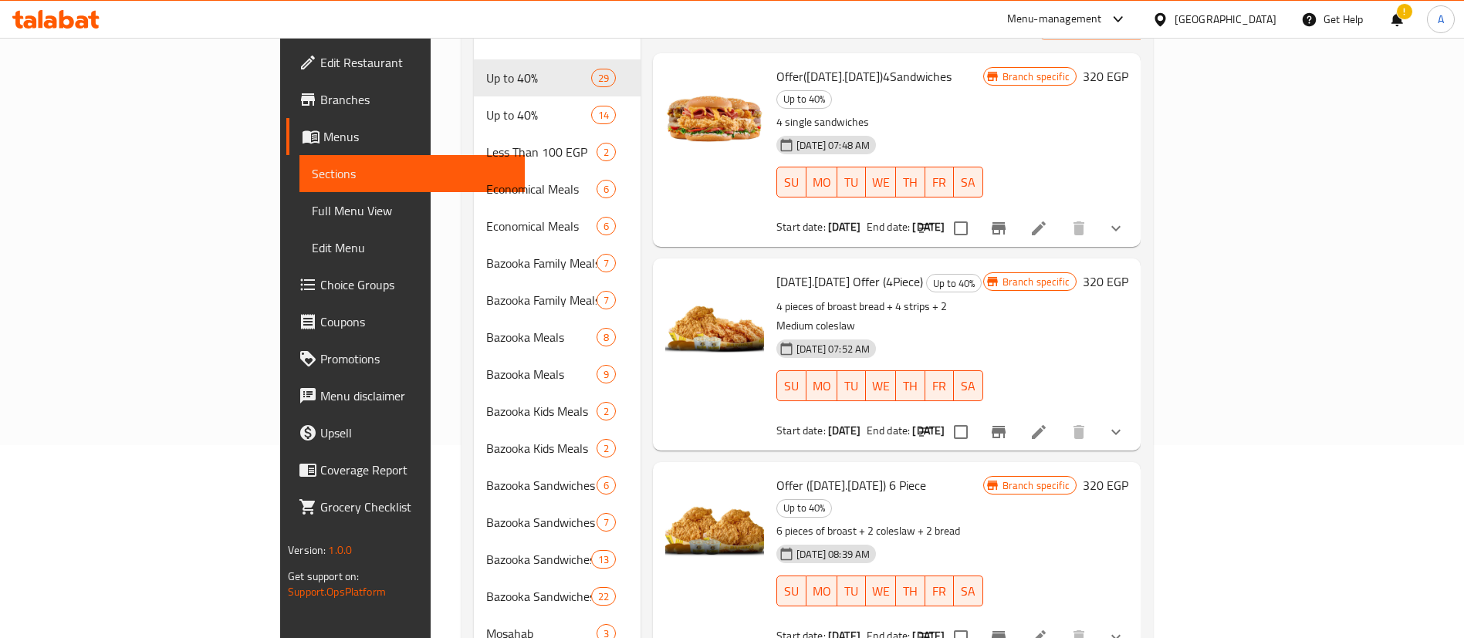
click at [797, 474] on span "Offer ([DATE].[DATE]) 6 Piece" at bounding box center [851, 485] width 150 height 23
click at [790, 474] on span "Offer ([DATE].[DATE]) 6 Piece" at bounding box center [851, 485] width 150 height 23
copy h6 "Offer ([DATE].[DATE]) 6 Piece"
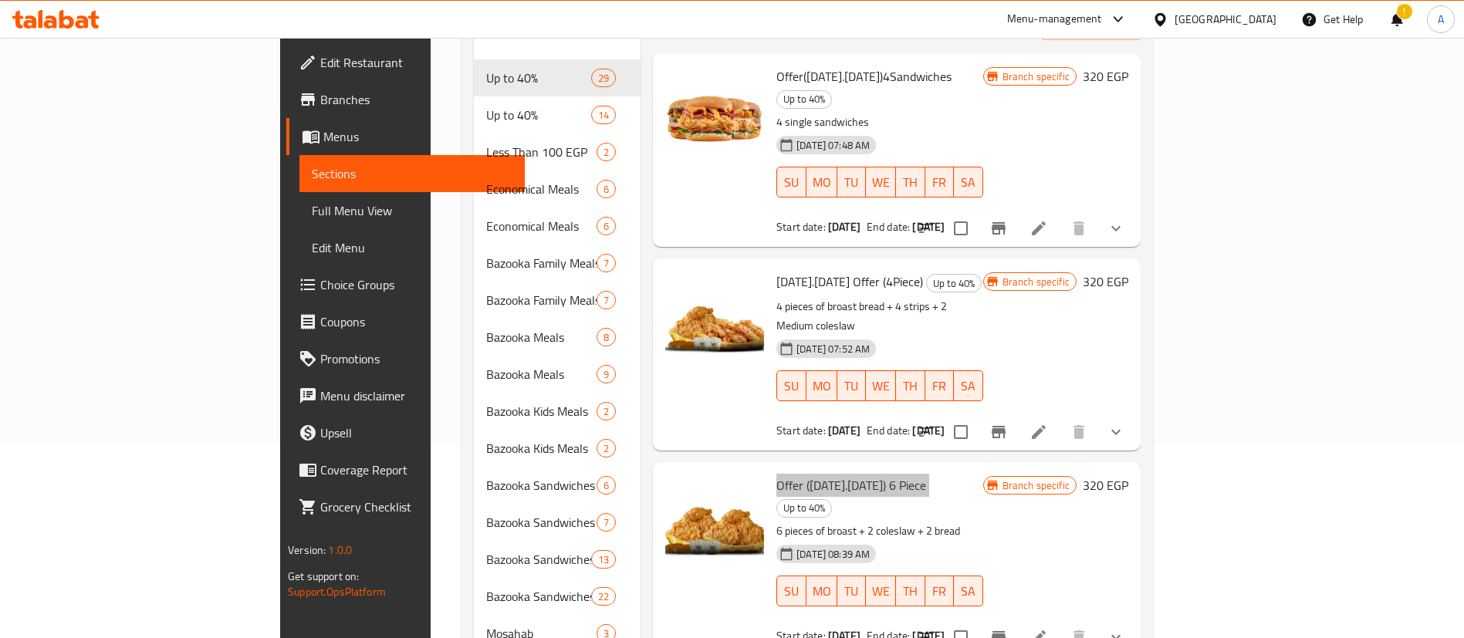
scroll to position [0, 0]
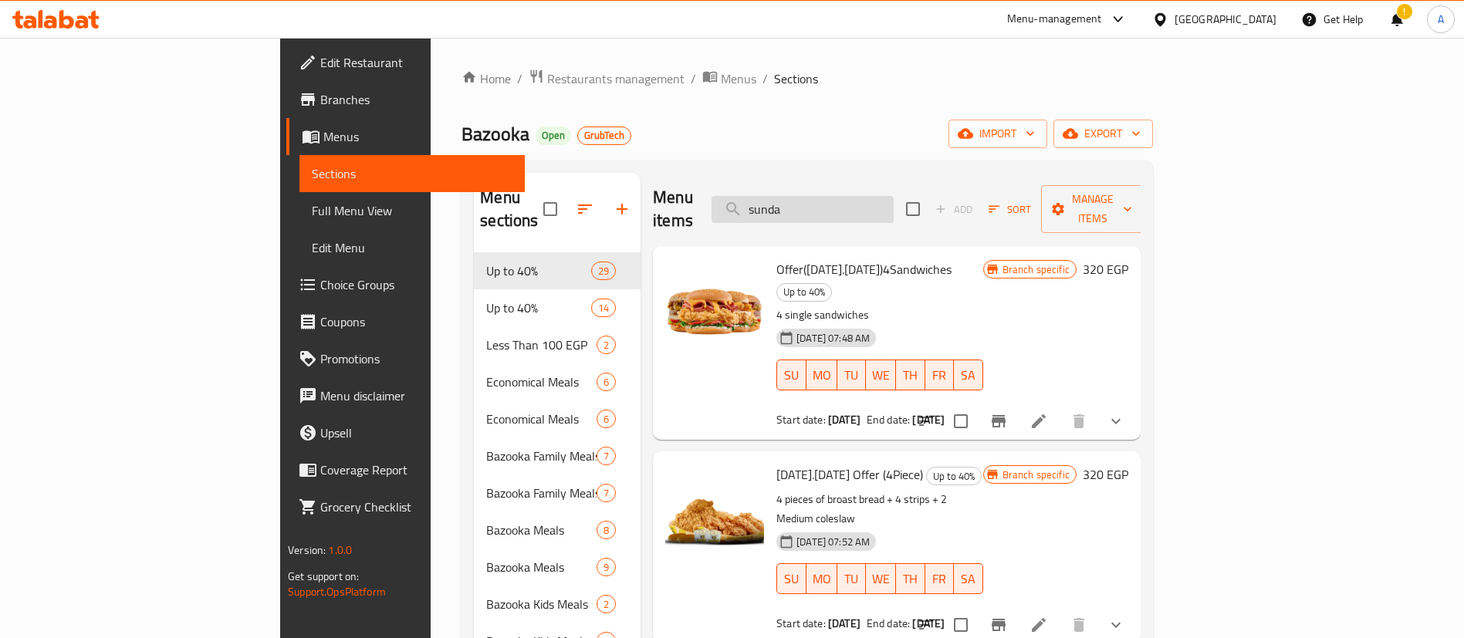
click at [894, 196] on input "sunda" at bounding box center [803, 209] width 182 height 27
paste input "fattah offer"
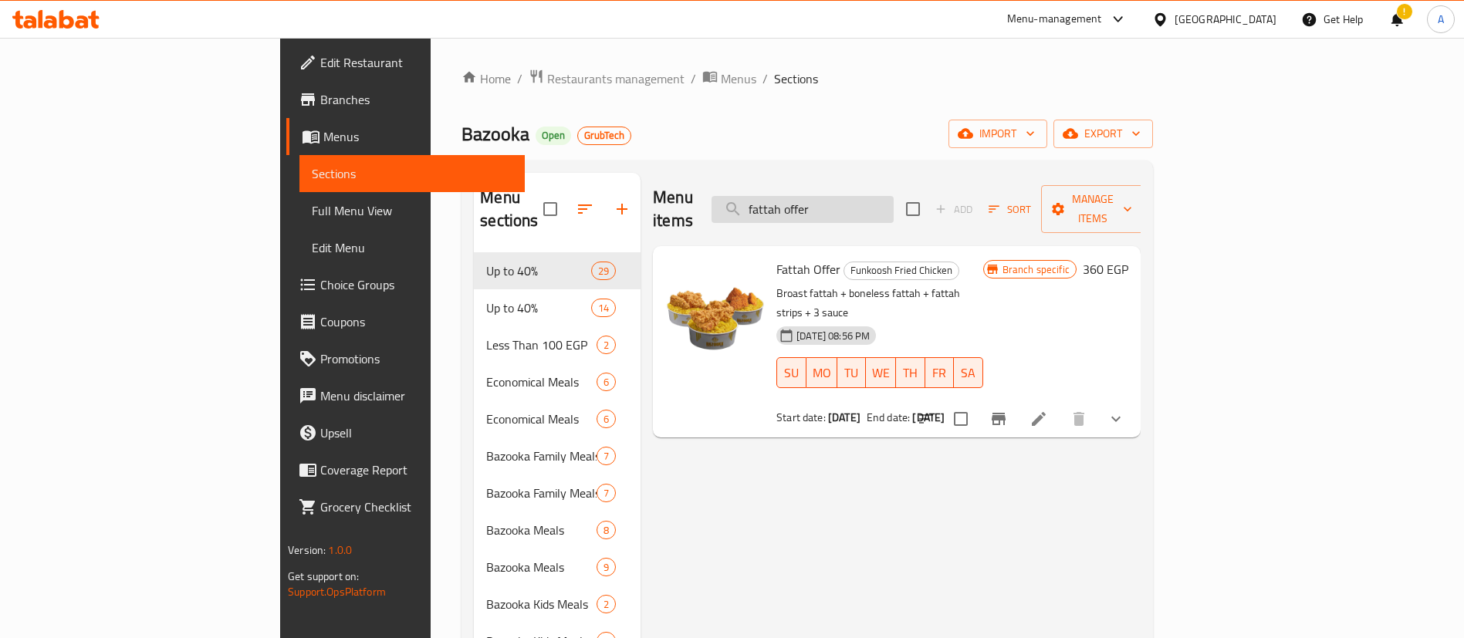
click at [894, 196] on input "fattah offer" at bounding box center [803, 209] width 182 height 27
paste input "Rocket El saada 3"
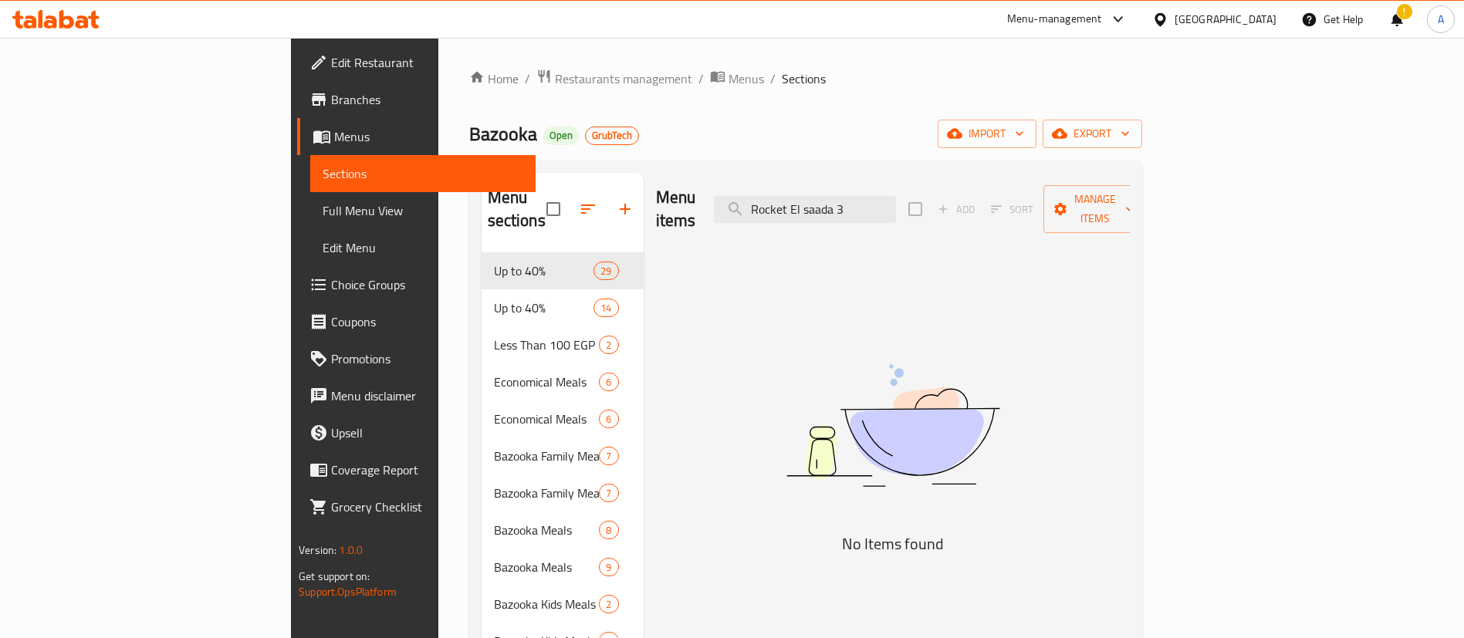
drag, startPoint x: 1243, startPoint y: 375, endPoint x: 1128, endPoint y: 377, distance: 114.2
click at [896, 203] on input "Rocket El saada 3" at bounding box center [805, 209] width 182 height 27
paste input "Duetto 1 (6 Pieces)"
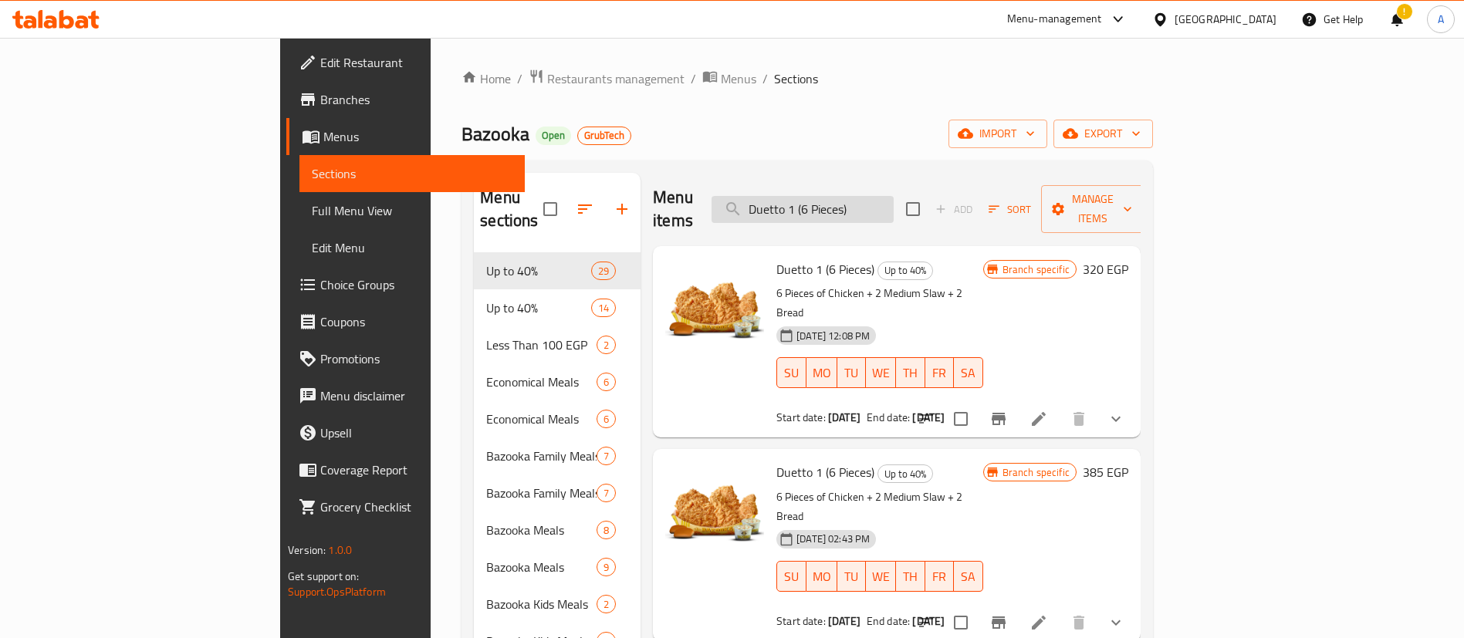
click at [894, 196] on input "Duetto 1 (6 Pieces)" at bounding box center [803, 209] width 182 height 27
paste input "Rocket El saada 3"
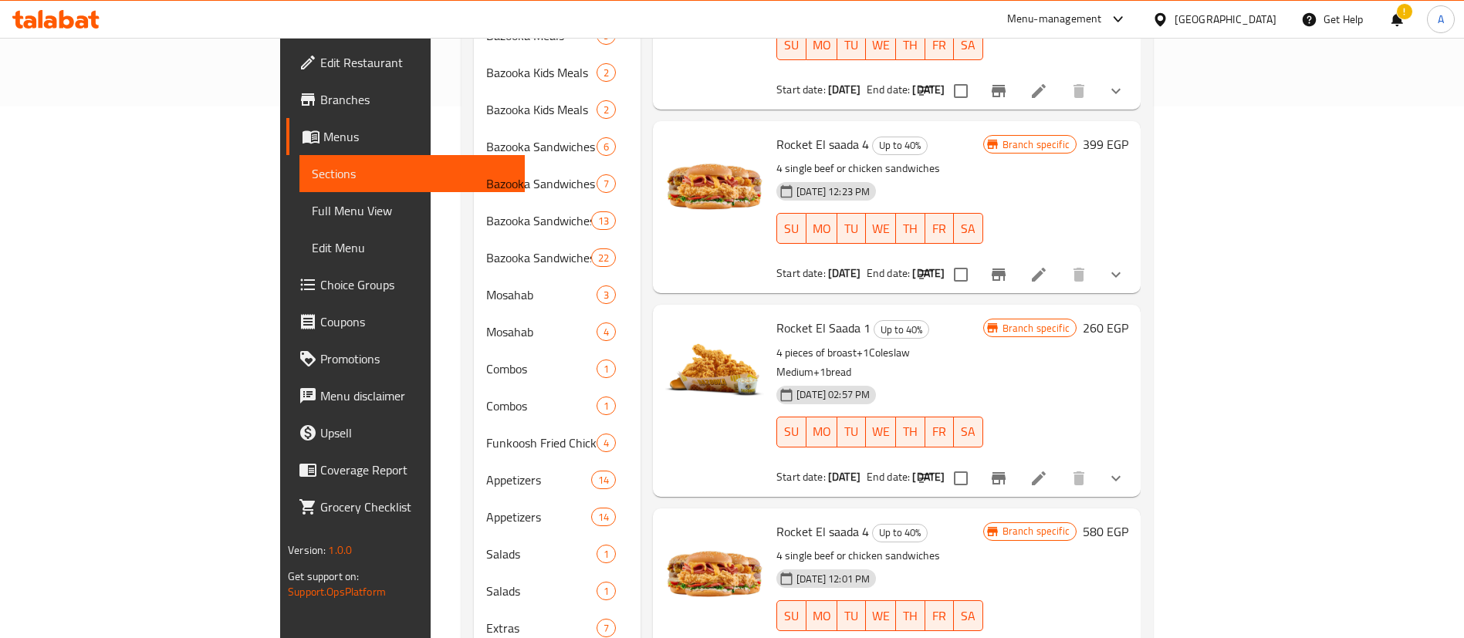
scroll to position [656, 0]
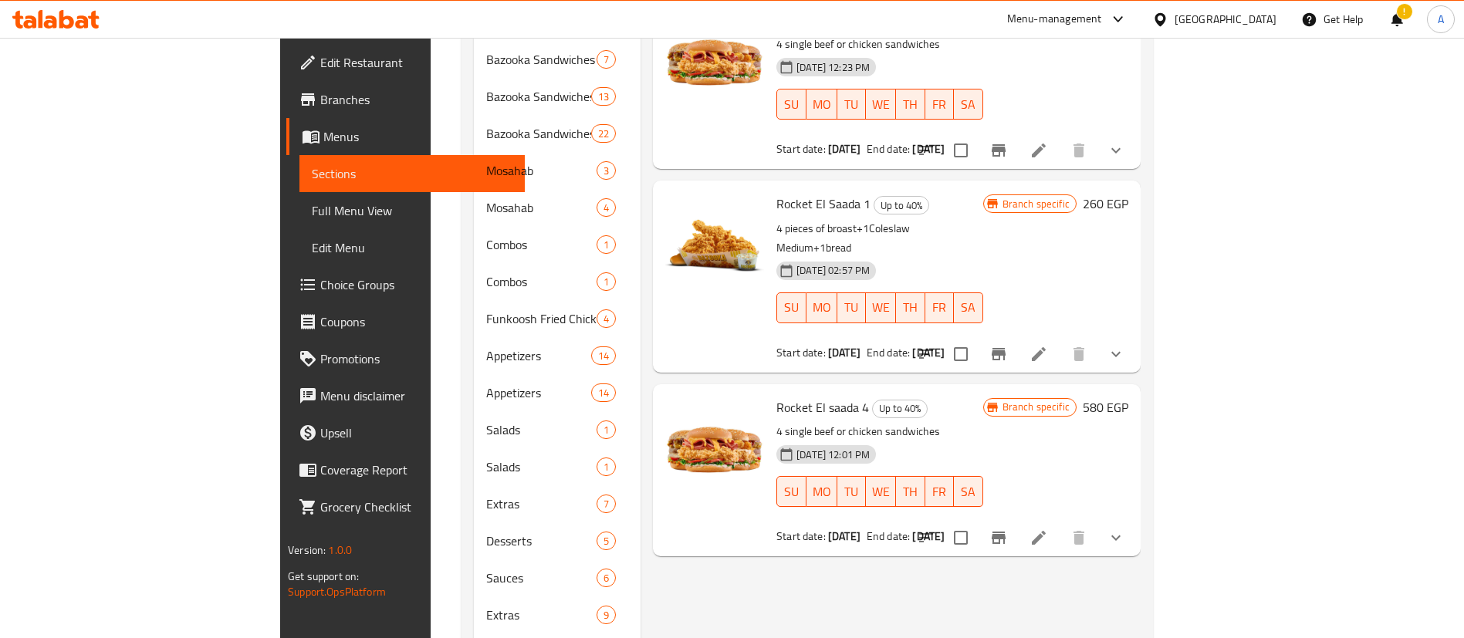
click at [776, 396] on span "Rocket El saada 4" at bounding box center [822, 407] width 93 height 23
copy span "Rocket"
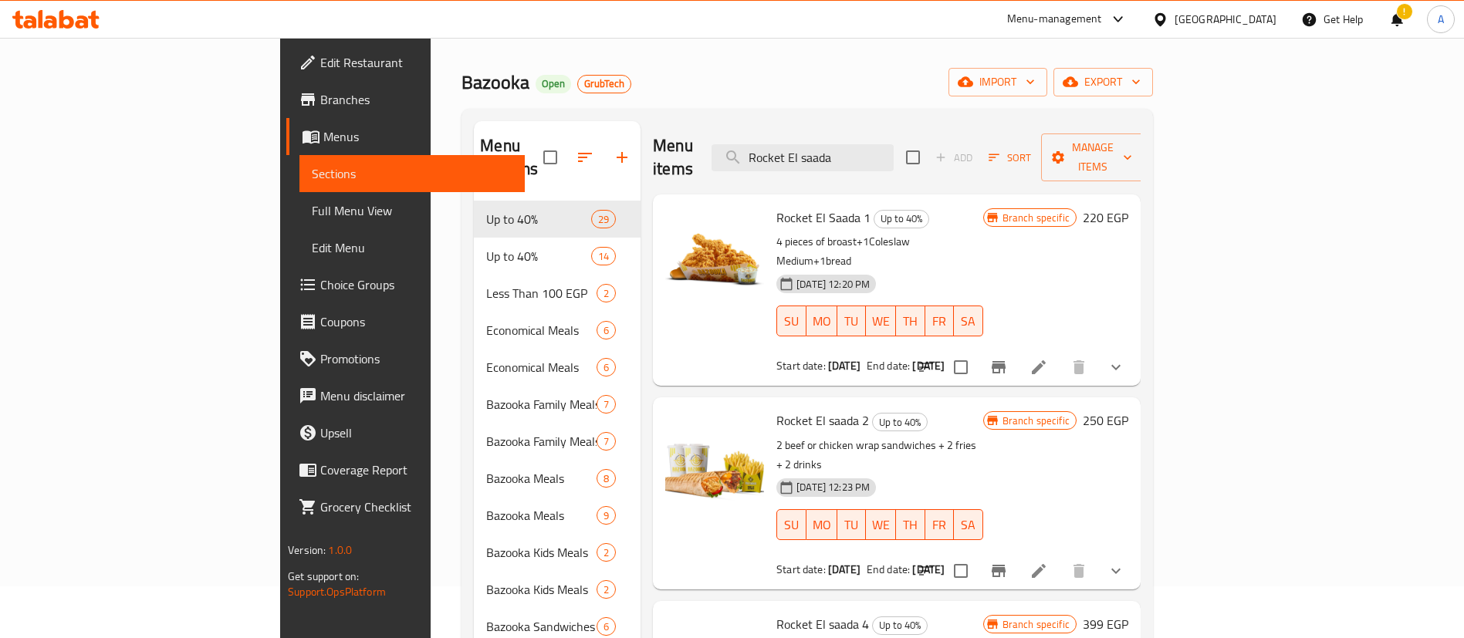
scroll to position [0, 0]
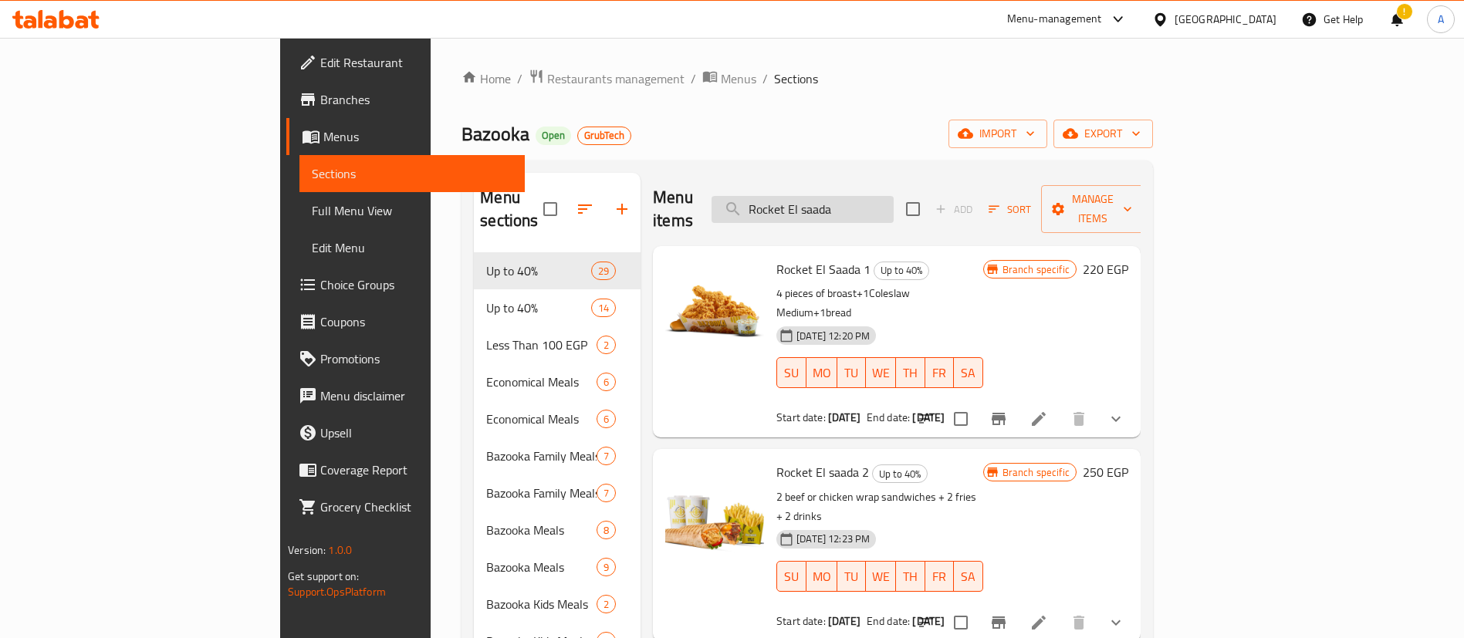
click at [894, 196] on input "Rocket El saada" at bounding box center [803, 209] width 182 height 27
paste input "search"
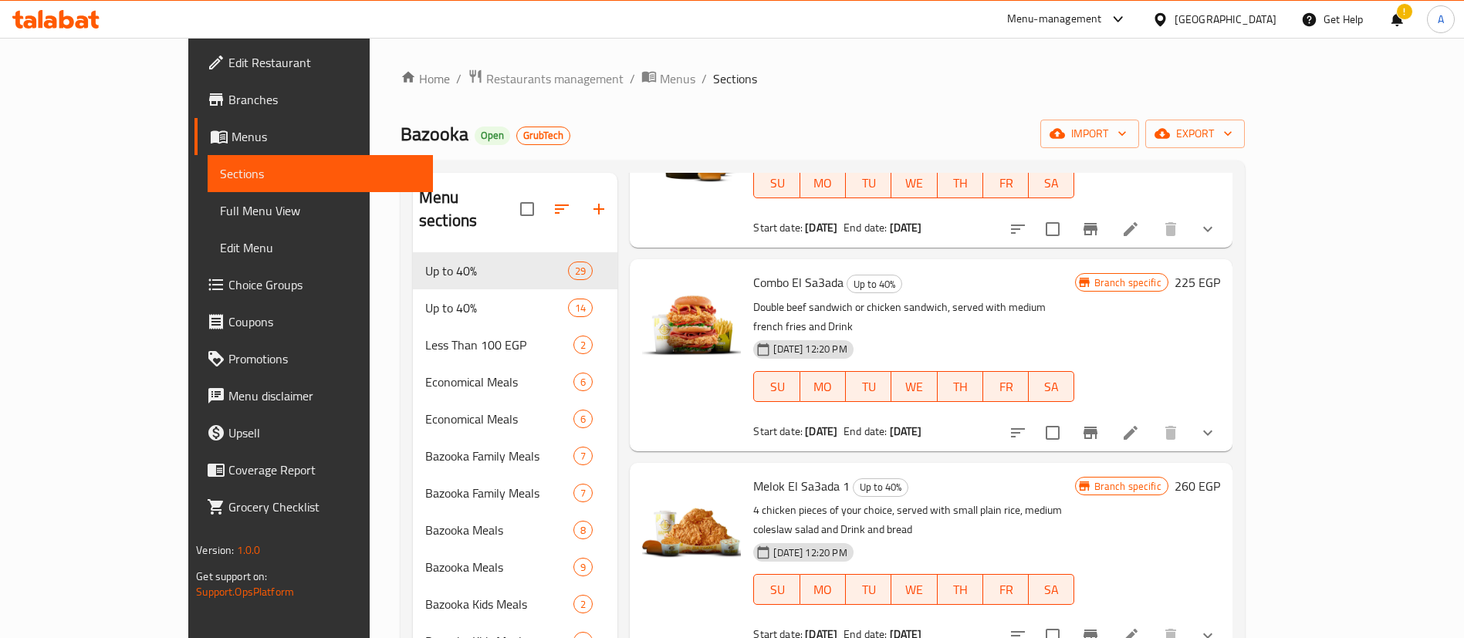
scroll to position [153, 0]
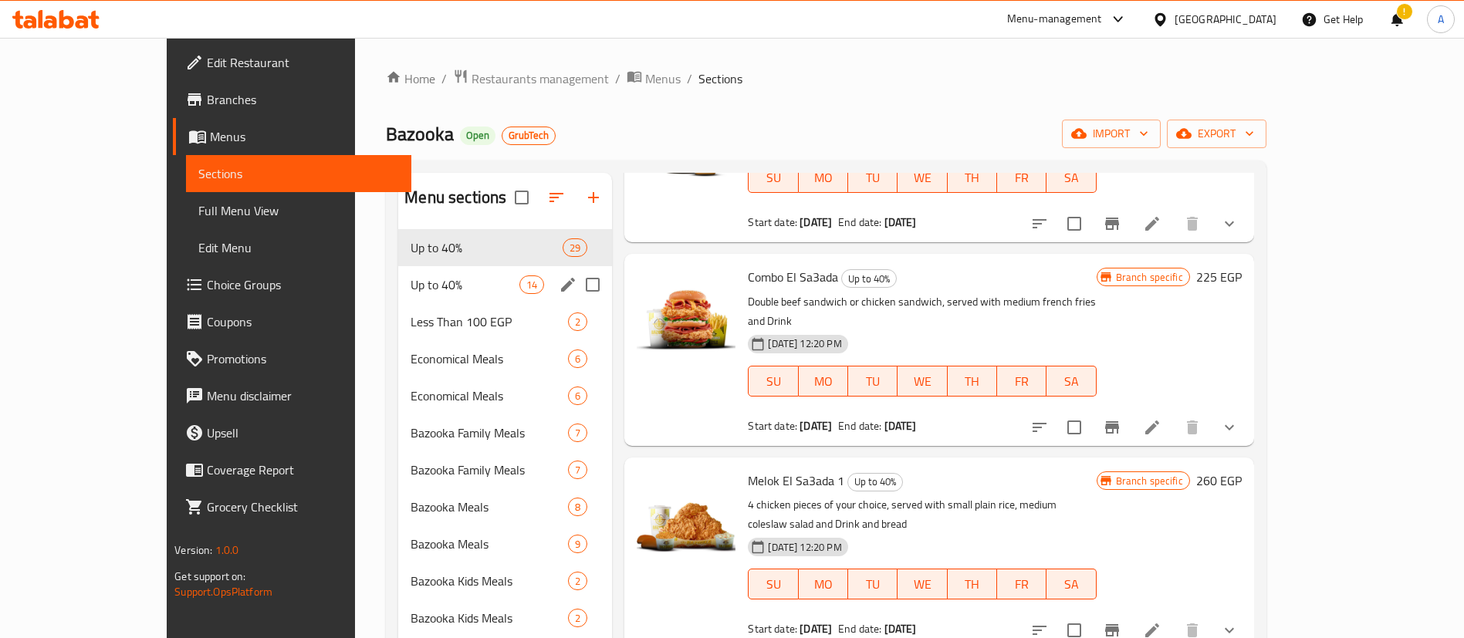
click at [411, 281] on span "Up to 40%" at bounding box center [465, 285] width 109 height 19
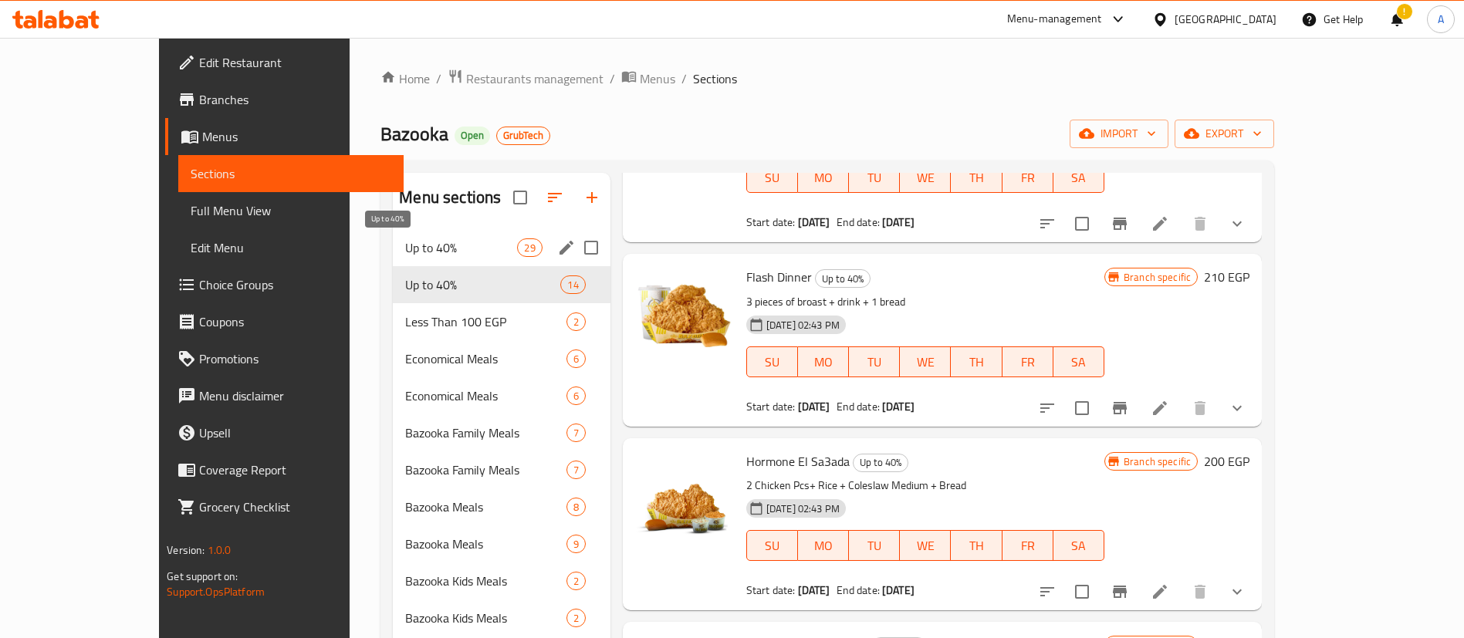
click at [405, 238] on span "Up to 40%" at bounding box center [461, 247] width 112 height 19
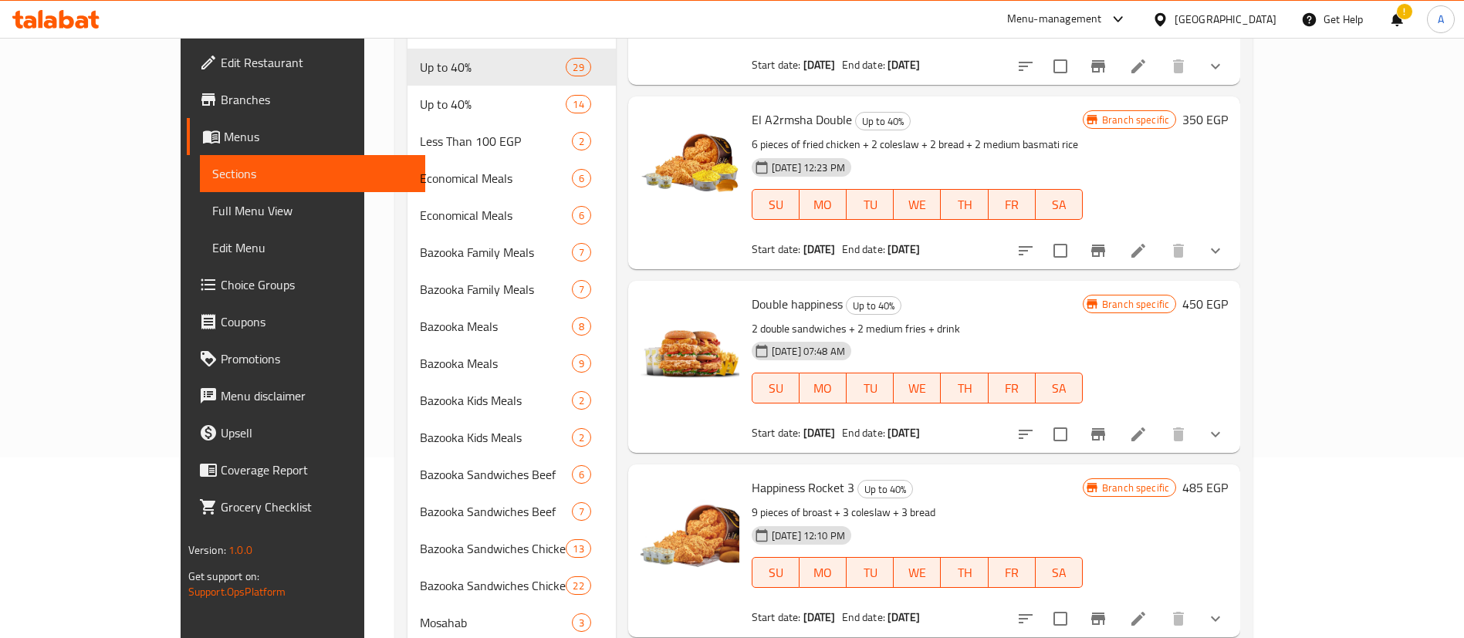
scroll to position [185, 0]
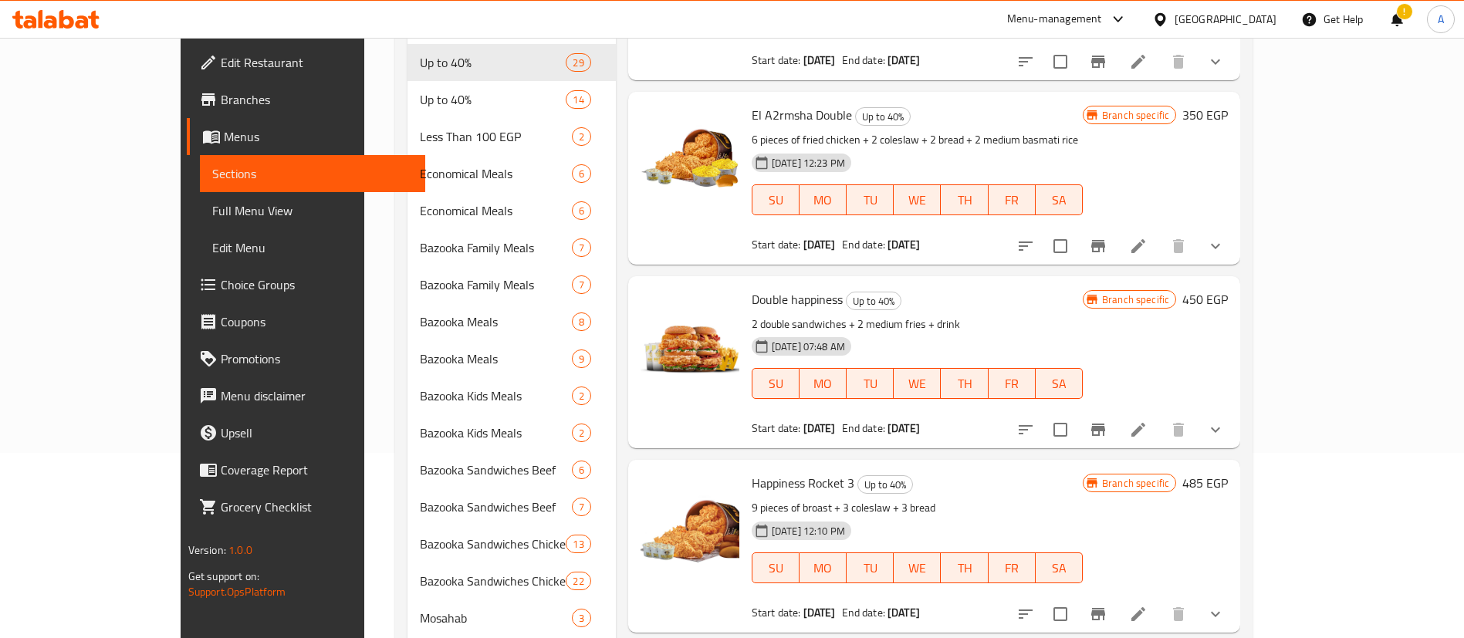
click at [758, 472] on span "Happiness Rocket 3" at bounding box center [803, 483] width 103 height 23
copy h6 "Happiness Rocket 3"
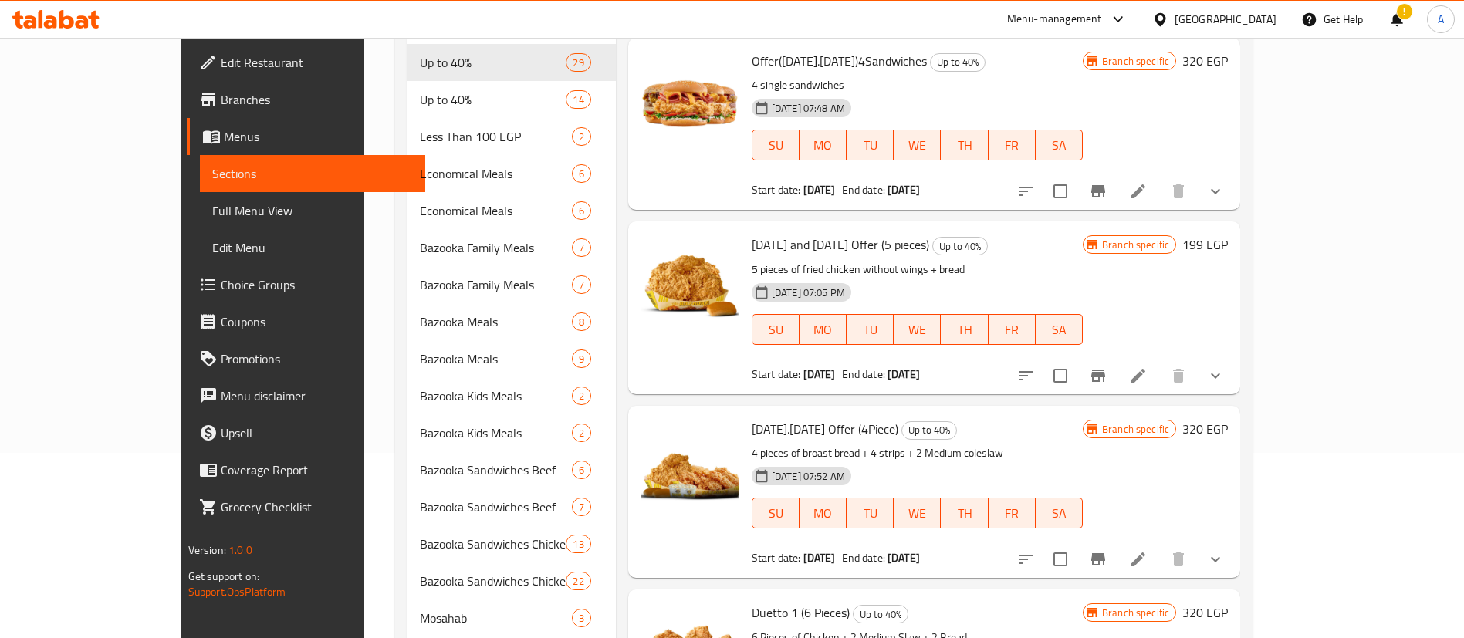
scroll to position [0, 0]
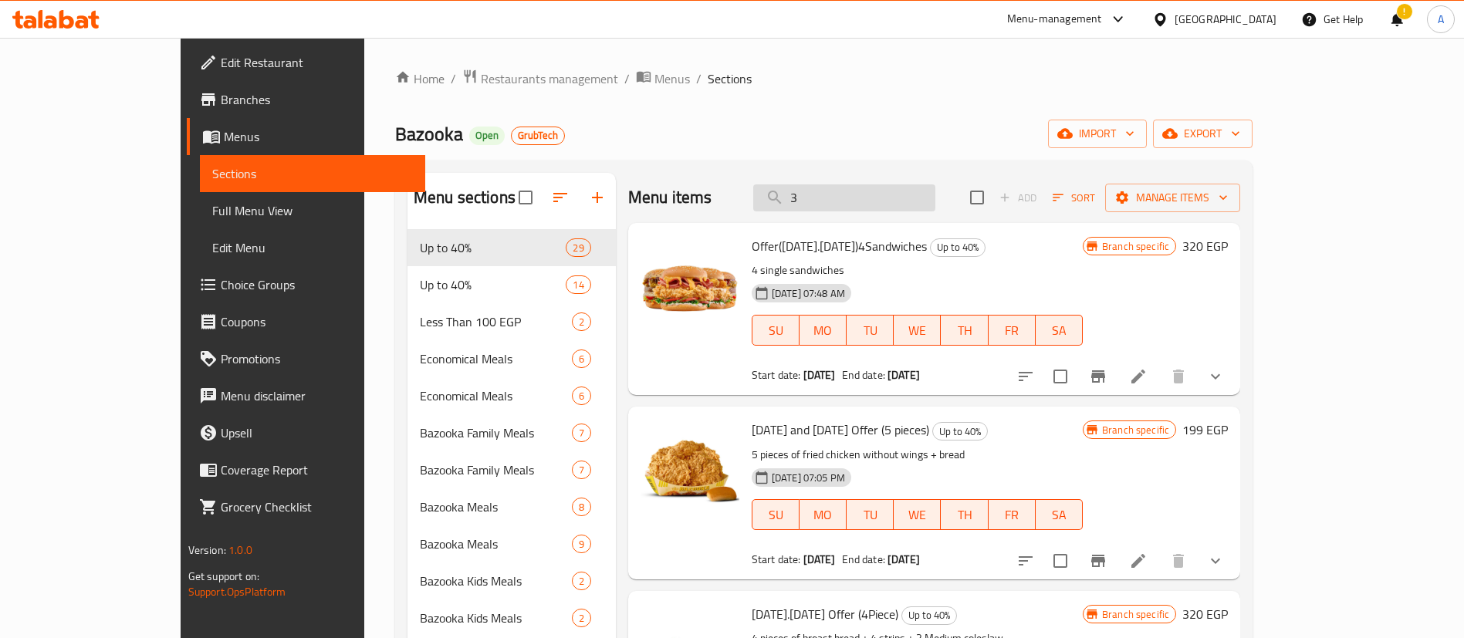
click at [918, 205] on input "3" at bounding box center [844, 197] width 182 height 27
paste input "Duetto 1 (6 Pieces)"
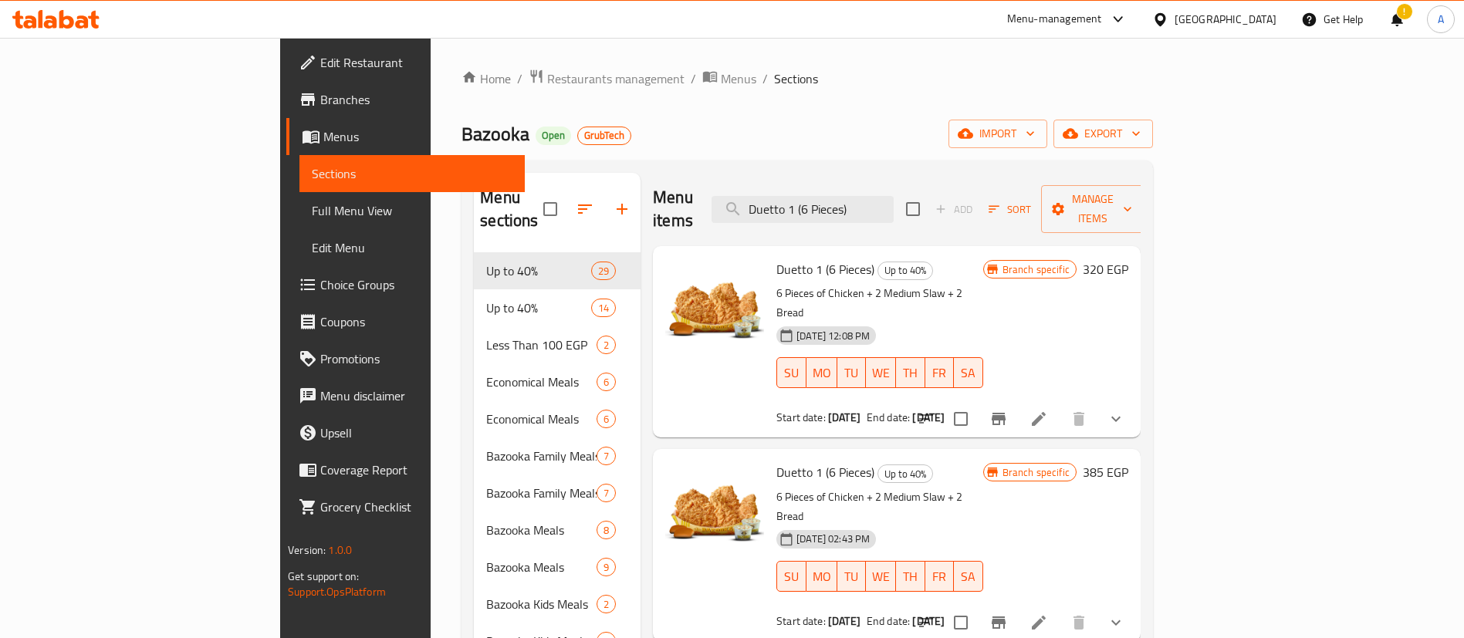
drag, startPoint x: 1157, startPoint y: 125, endPoint x: 1143, endPoint y: 127, distance: 14.0
click at [1153, 125] on div "Bazooka Open GrubTech import export" at bounding box center [807, 134] width 691 height 29
click at [894, 201] on input "Duetto 1 (6 Pieces)" at bounding box center [803, 209] width 182 height 27
paste input "Hormone El Sa3ada"
type input "Hormone El Sa3ada"
